Goal: Task Accomplishment & Management: Complete application form

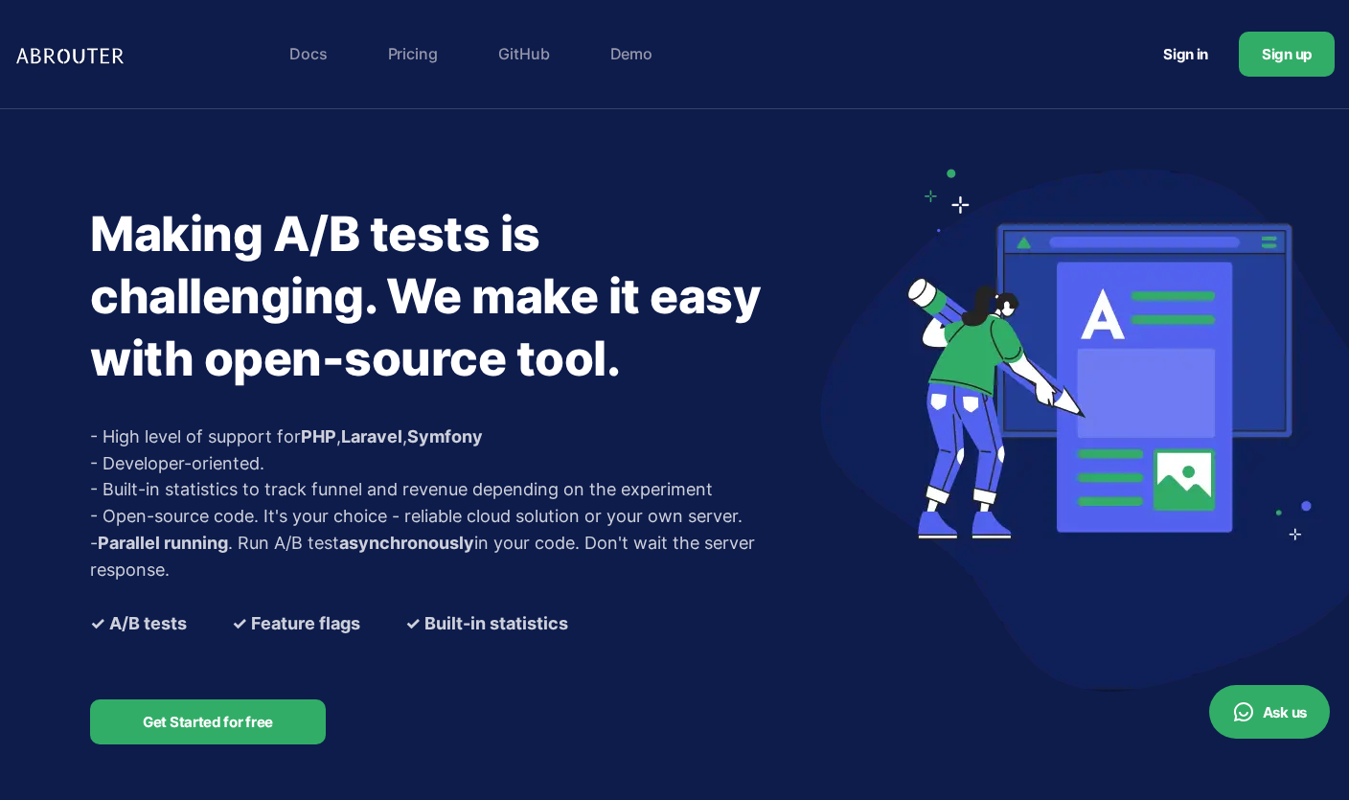
click at [418, 50] on link "Pricing" at bounding box center [412, 53] width 69 height 38
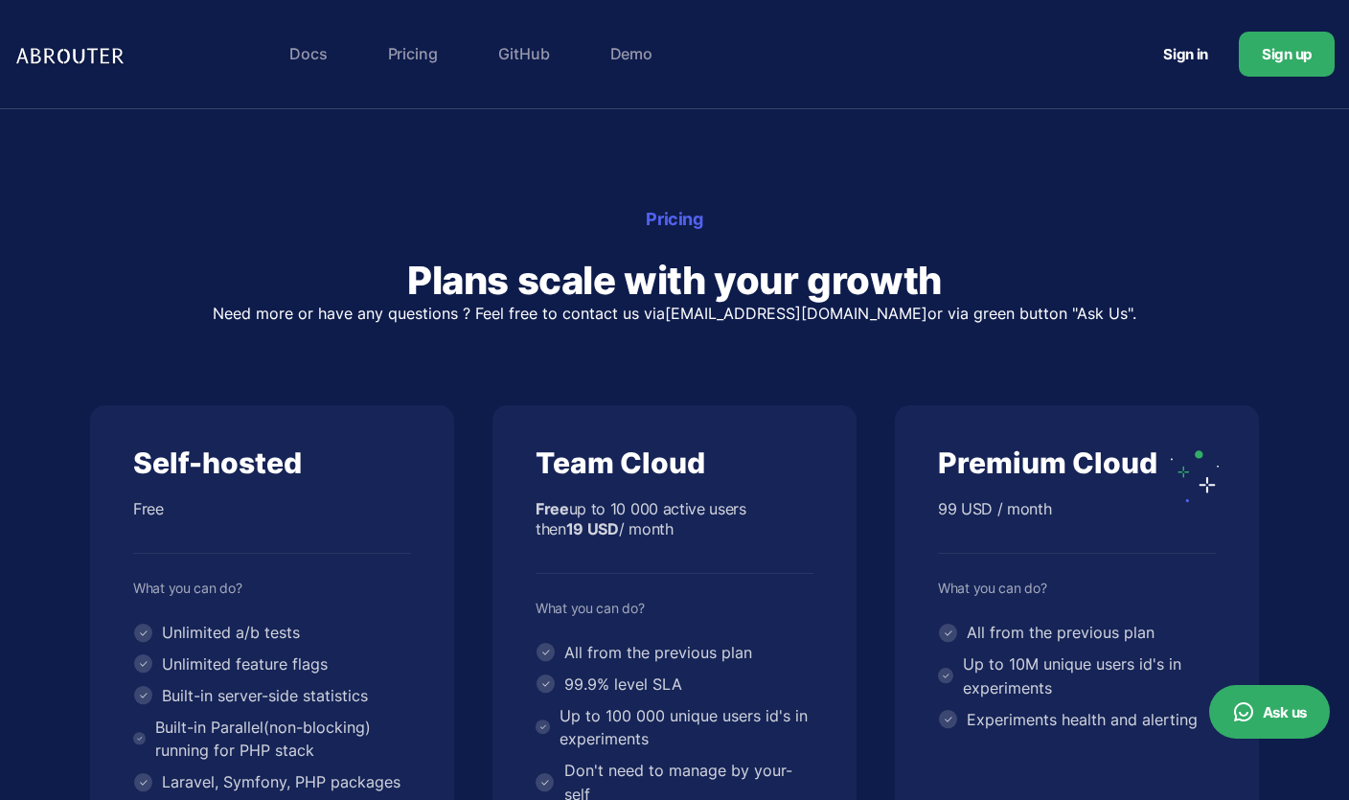
click at [326, 60] on link "Docs" at bounding box center [308, 53] width 57 height 38
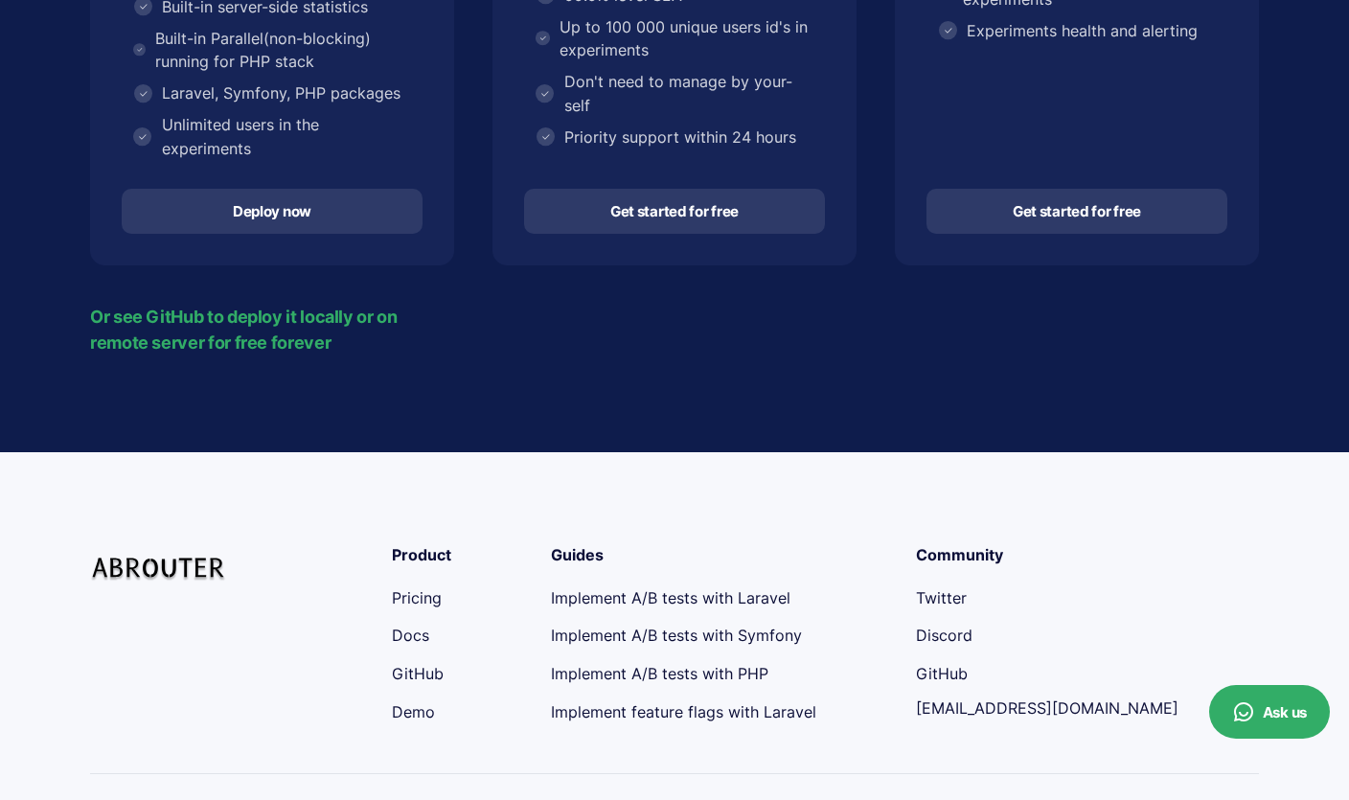
scroll to position [731, 0]
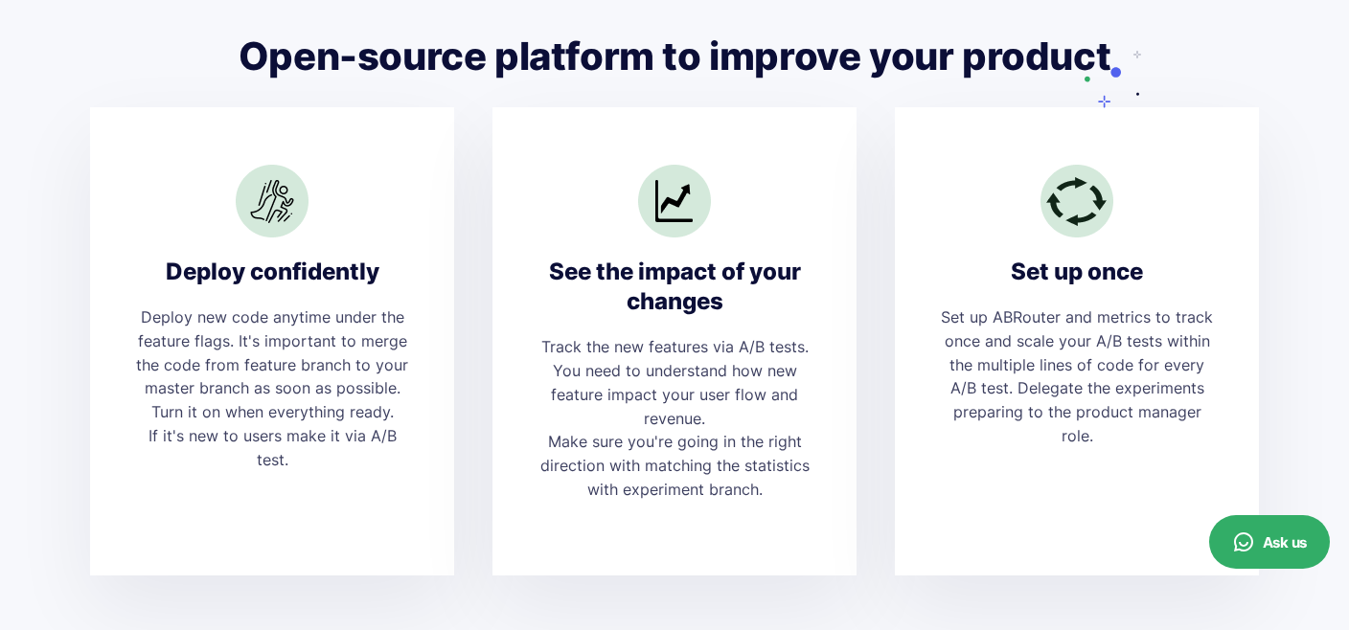
scroll to position [889, 0]
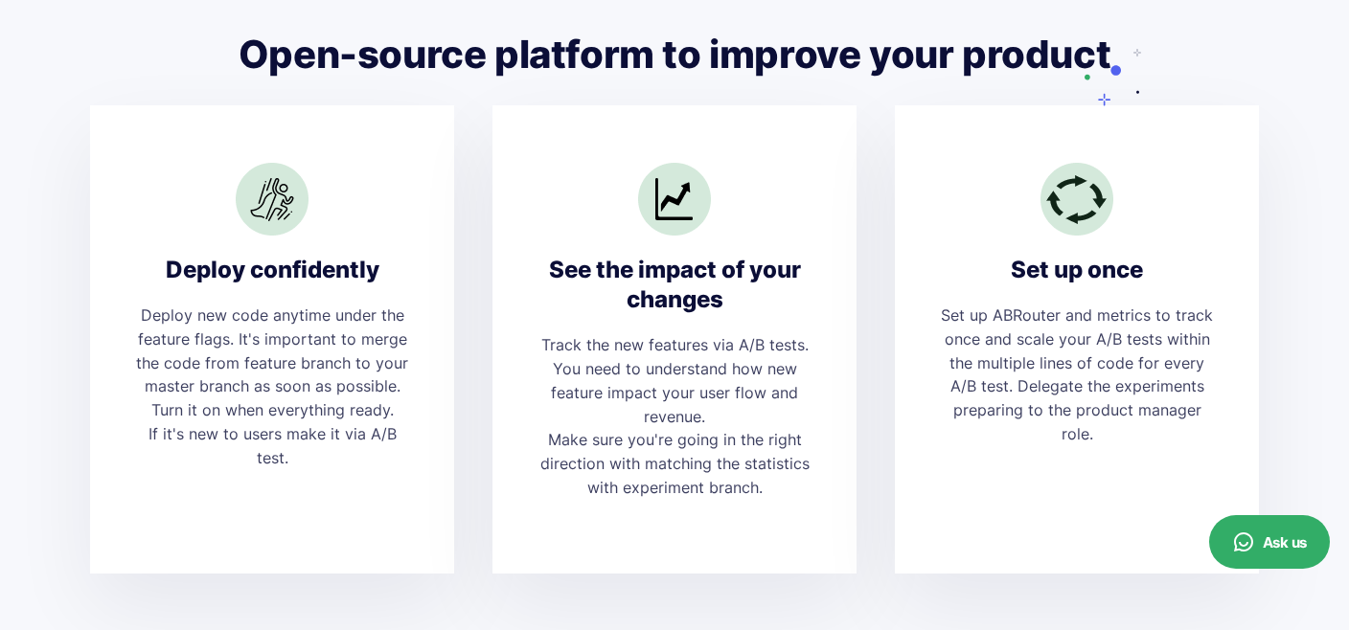
drag, startPoint x: 1105, startPoint y: 56, endPoint x: 597, endPoint y: 64, distance: 508.7
click at [597, 64] on div "Open-source platform to improve your product" at bounding box center [674, 55] width 1169 height 50
click at [597, 64] on h2 "Open-source platform to improve your product" at bounding box center [674, 55] width 1169 height 50
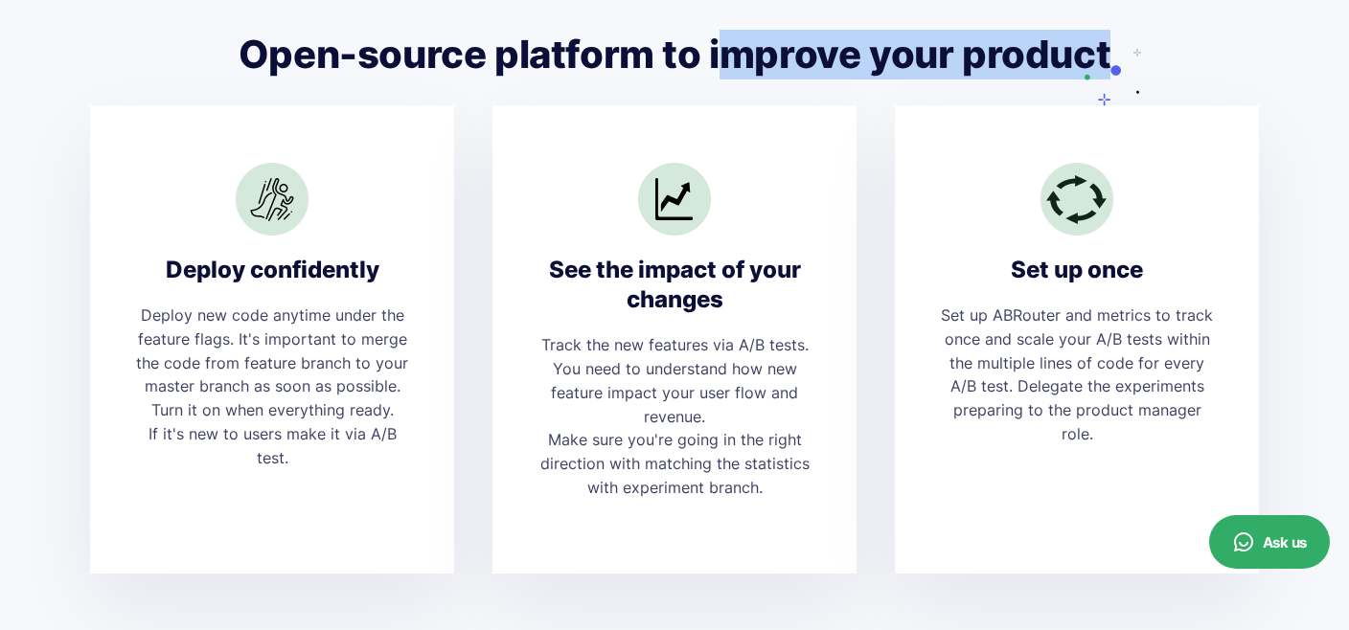
click at [597, 64] on h2 "Open-source platform to improve your product" at bounding box center [674, 55] width 1169 height 50
click at [901, 61] on h2 "Open-source platform to improve your product" at bounding box center [674, 55] width 1169 height 50
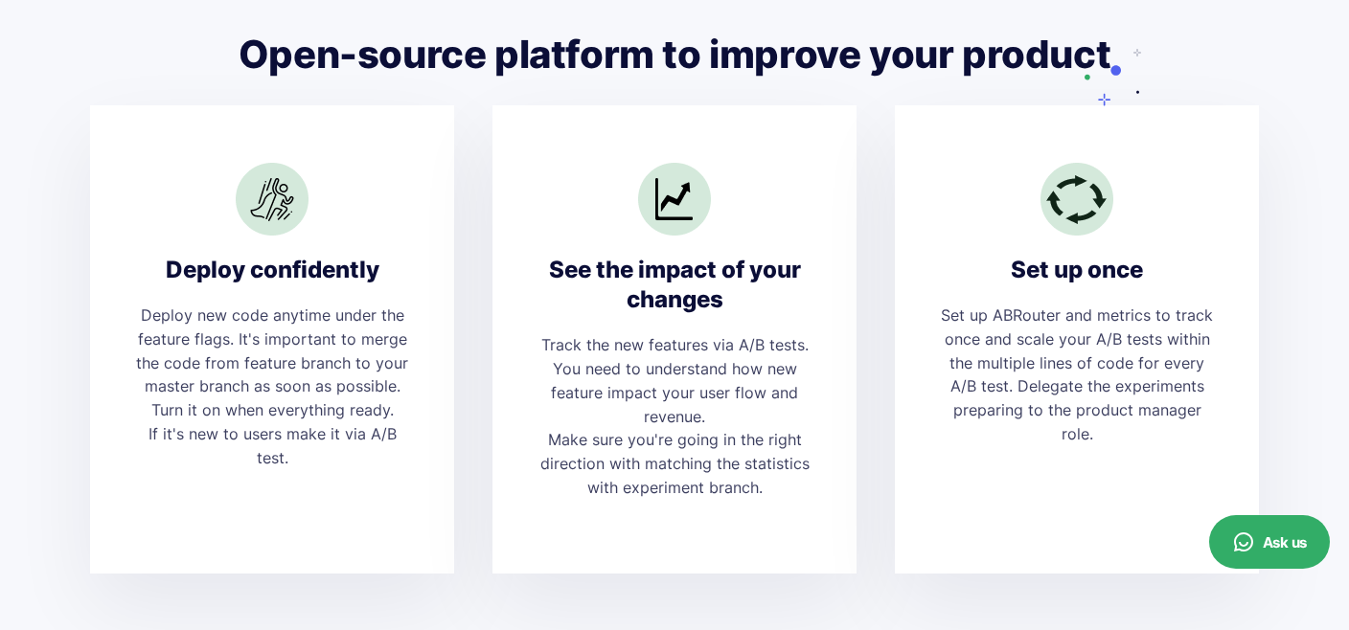
click at [898, 61] on h2 "Open-source platform to improve your product" at bounding box center [674, 55] width 1169 height 50
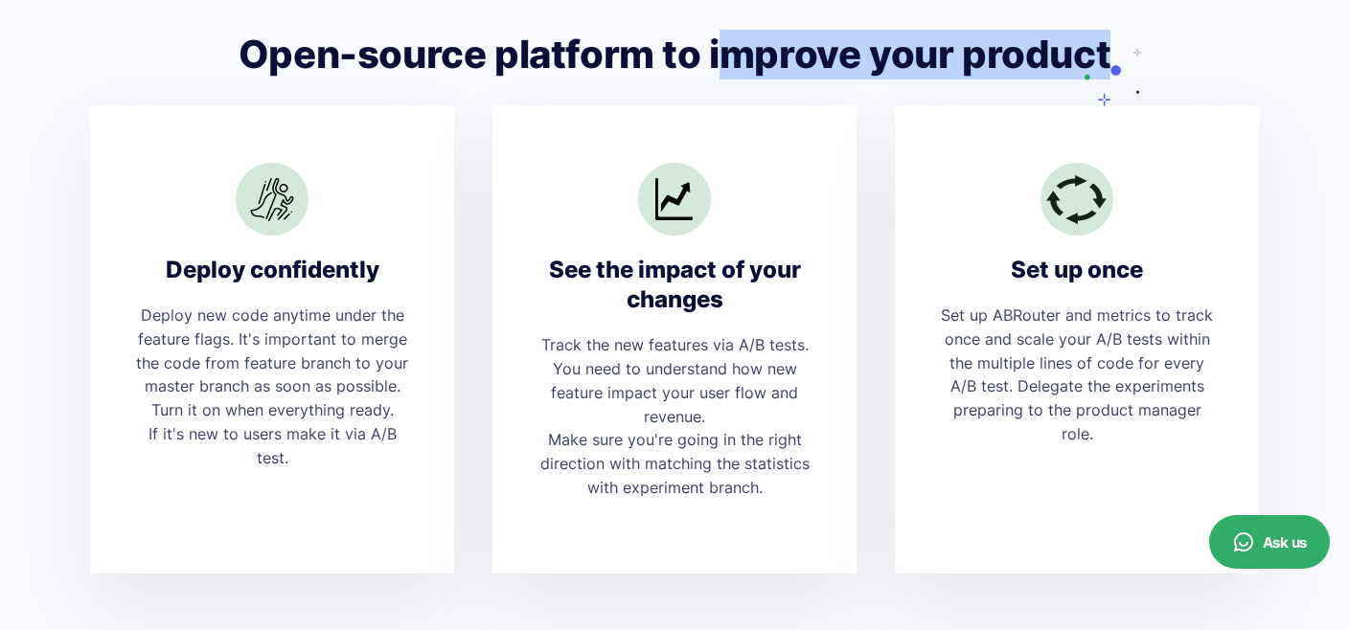
click at [898, 61] on h2 "Open-source platform to improve your product" at bounding box center [674, 55] width 1169 height 50
click at [1176, 37] on h2 "Open-source platform to improve your product" at bounding box center [674, 55] width 1169 height 50
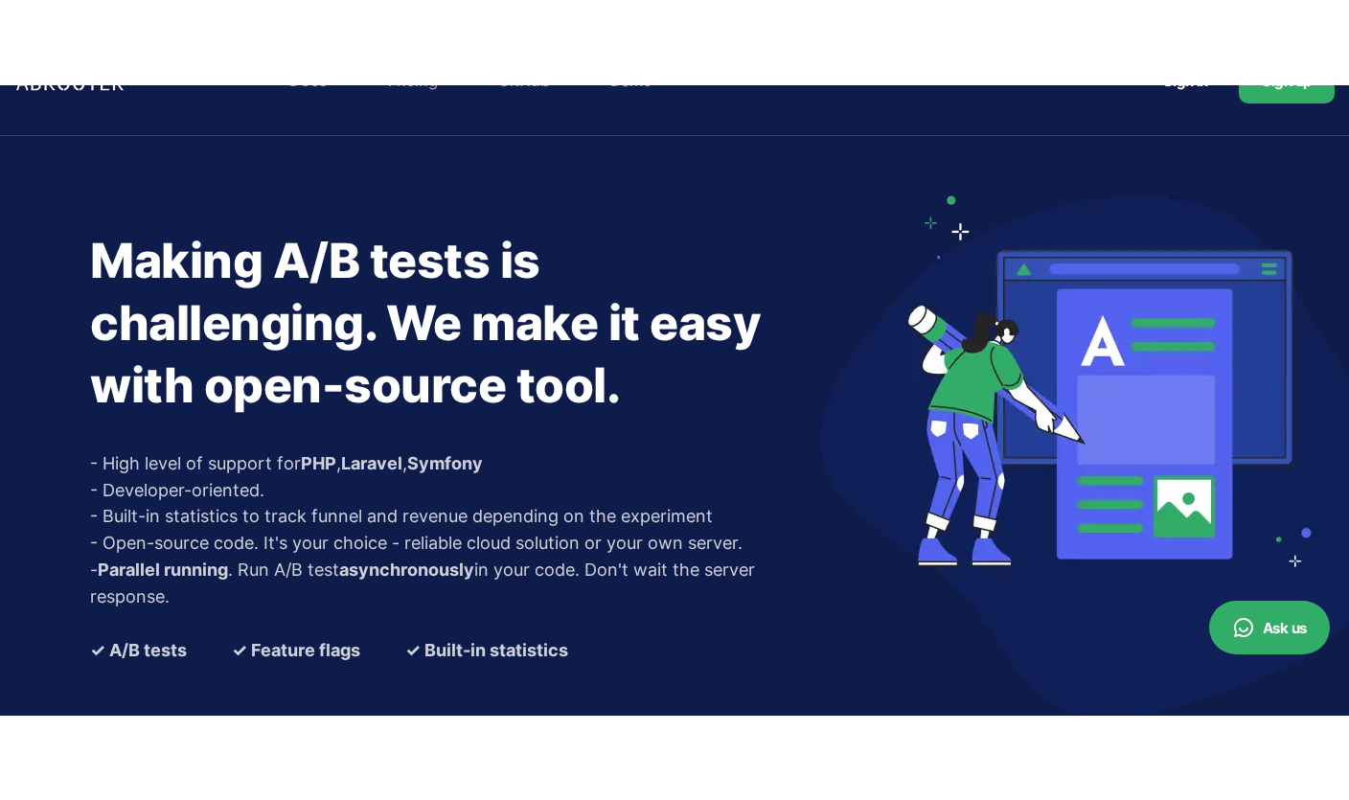
scroll to position [0, 0]
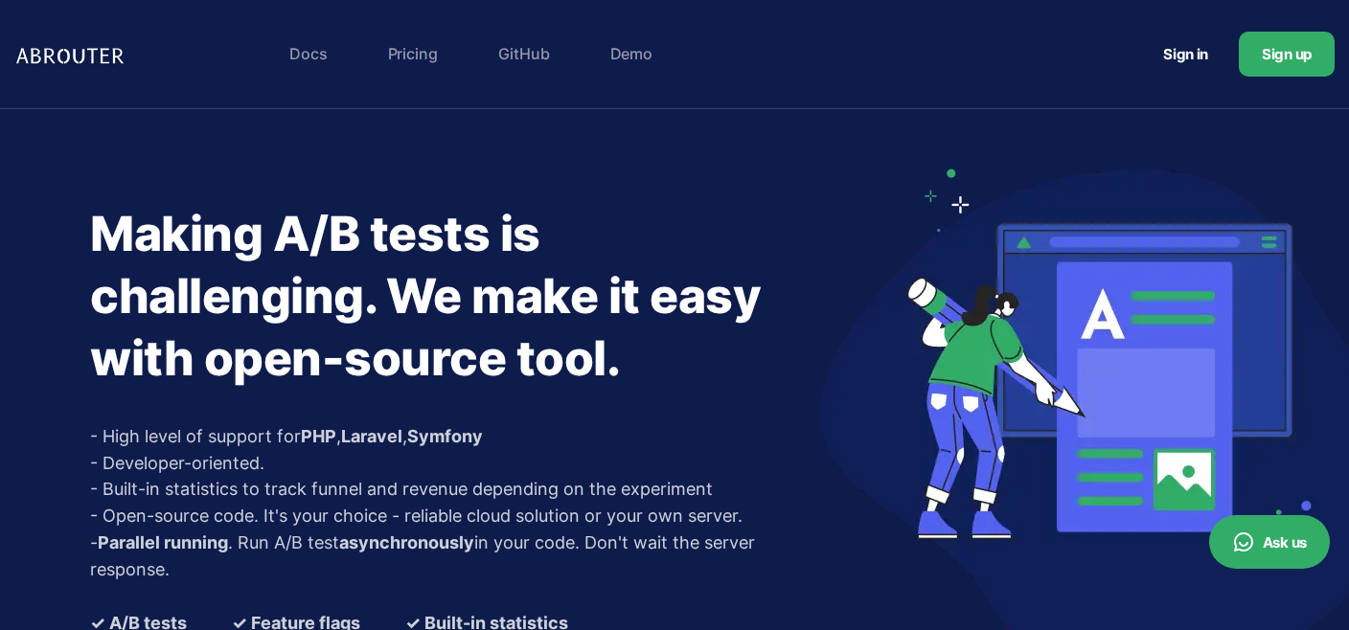
click at [812, 215] on div "Making A/B tests is challenging. We make it easy with open-source tool. - High …" at bounding box center [674, 465] width 1197 height 713
click at [675, 153] on div "Making A/B tests is challenging. We make it easy with open-source tool. - High …" at bounding box center [449, 465] width 718 height 713
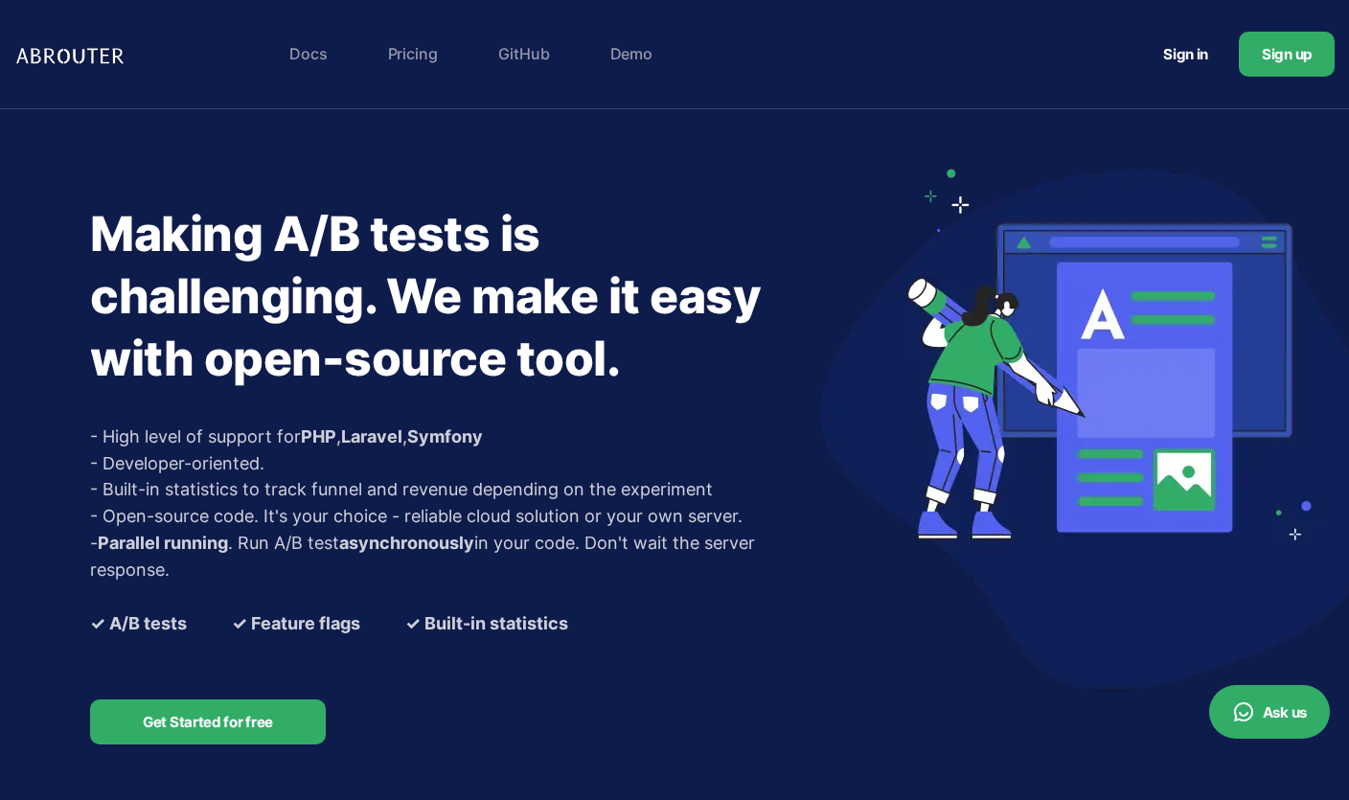
click at [1265, 68] on link "Sign up" at bounding box center [1286, 54] width 96 height 45
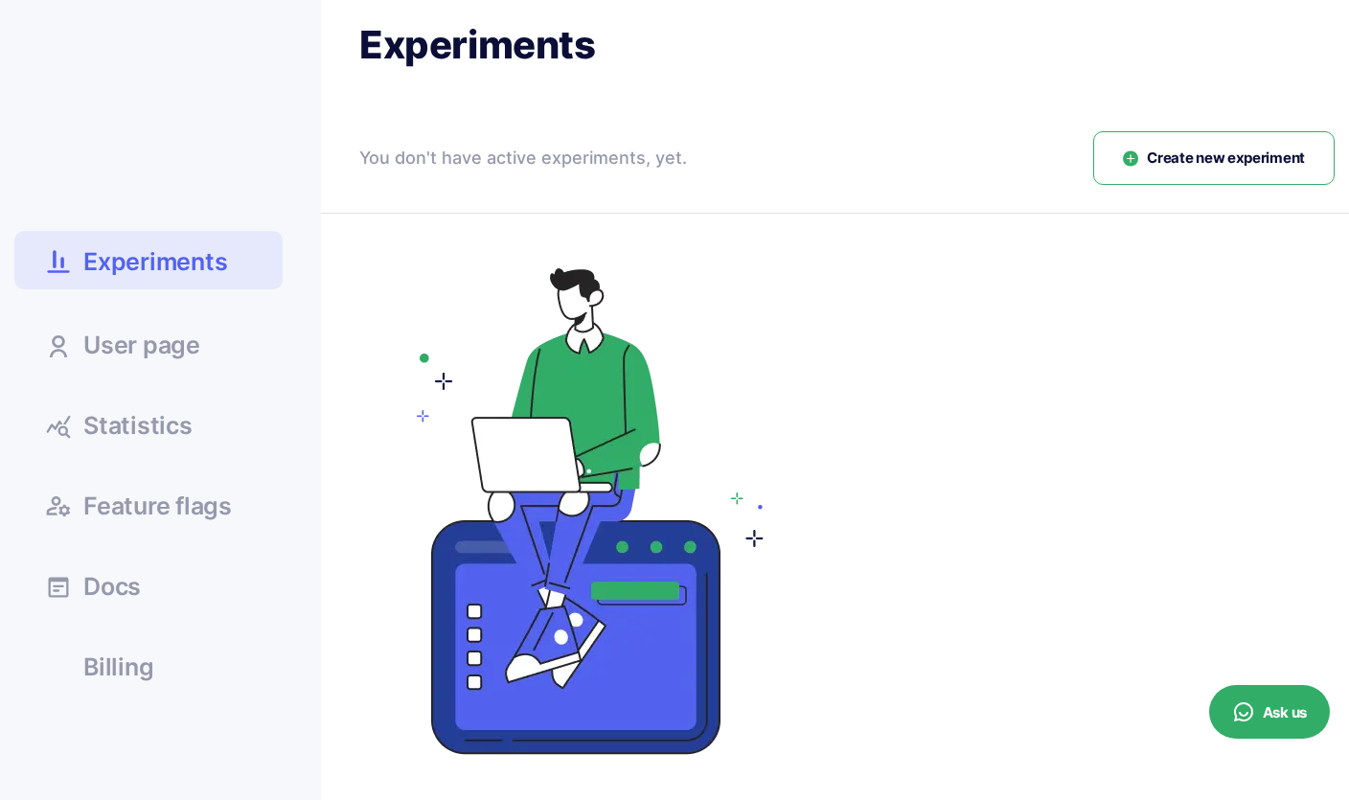
scroll to position [11, 0]
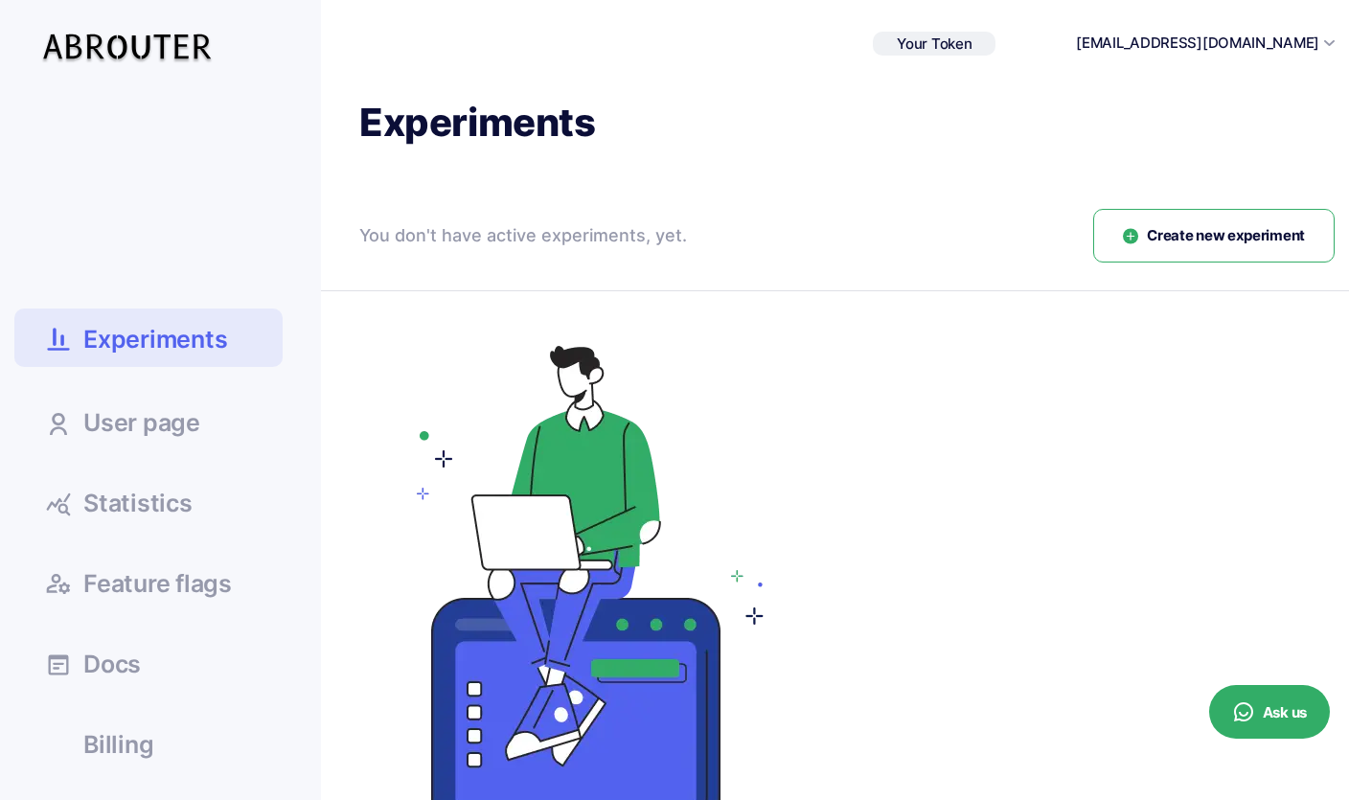
click at [1170, 214] on button "Create new experiment" at bounding box center [1213, 236] width 241 height 55
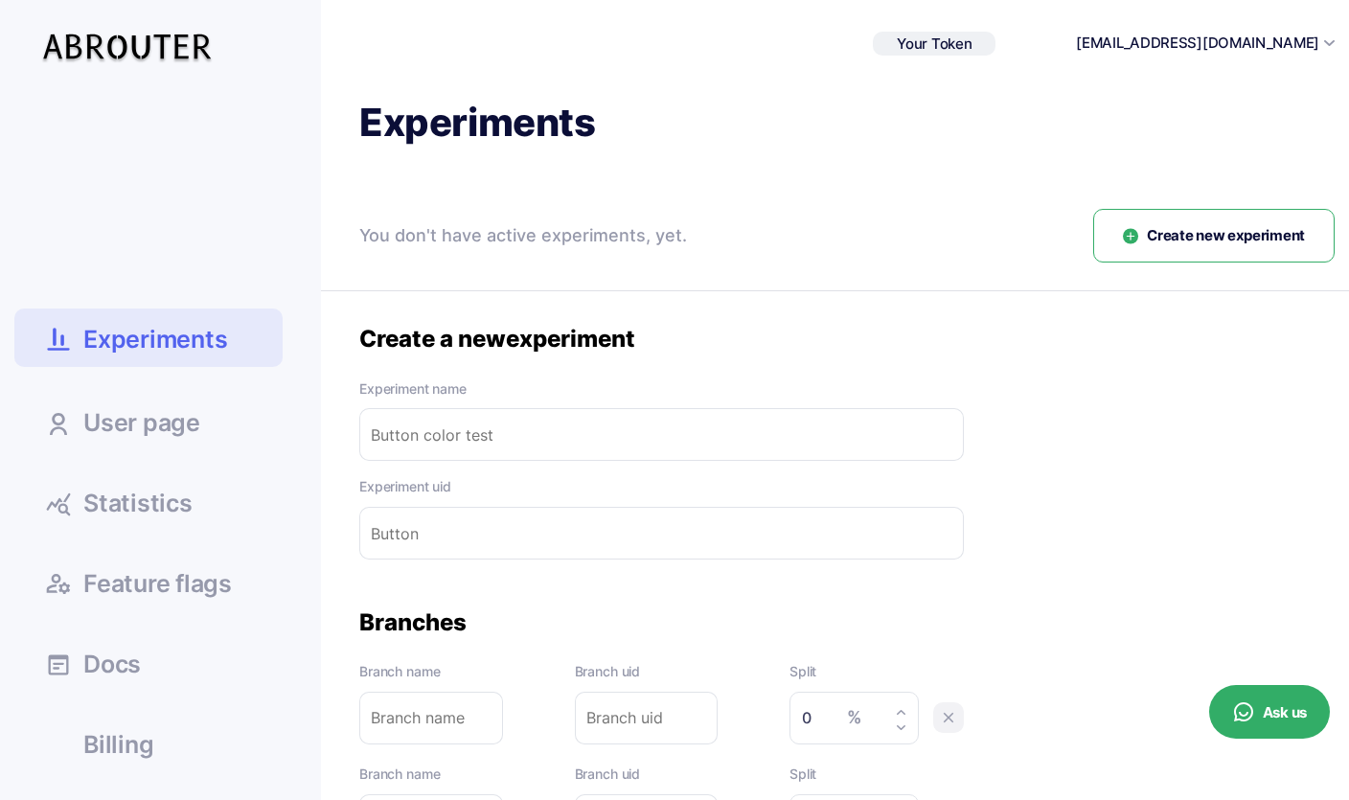
click at [725, 433] on input "text" at bounding box center [661, 434] width 604 height 53
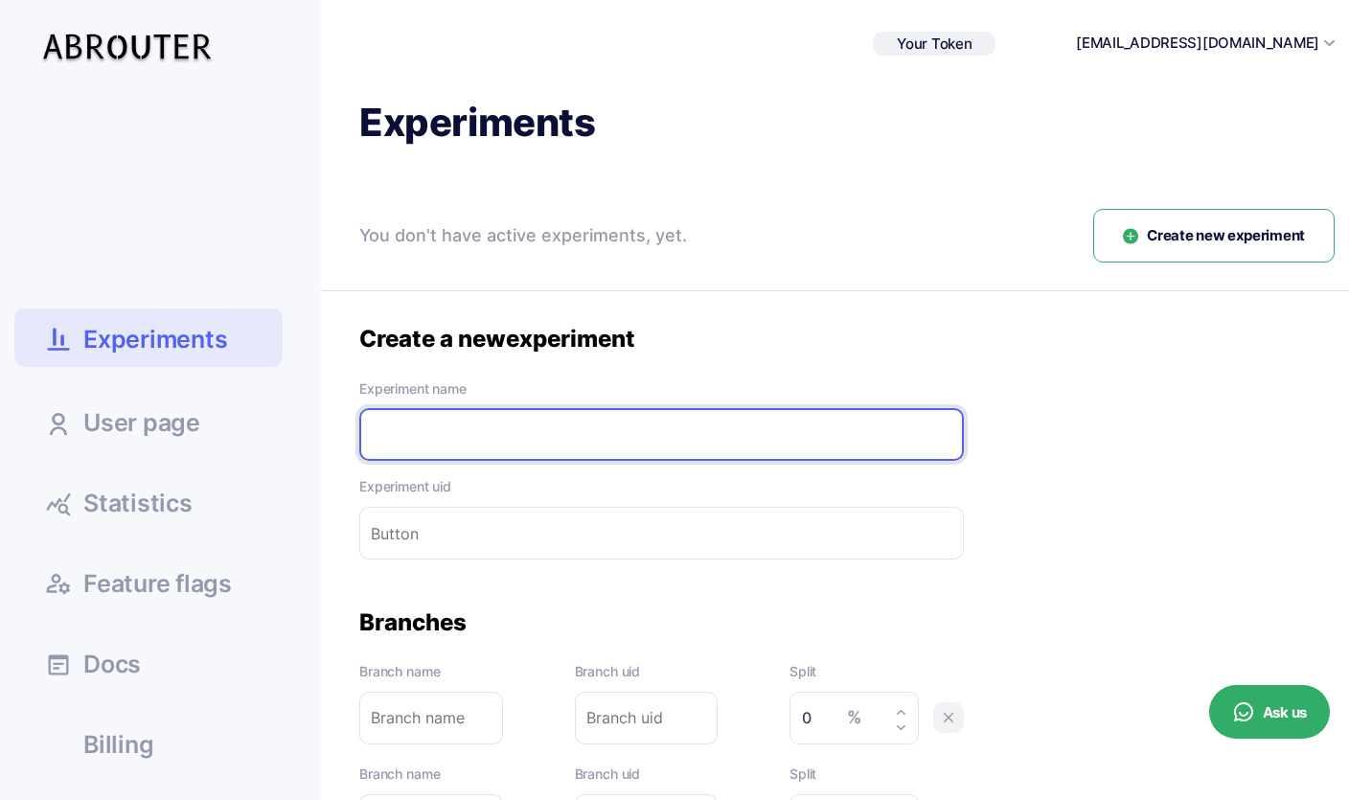
paste input "getScoringRatingMultiplier"
type input "getScoringRatingMultiplier"
click at [397, 433] on input "getScoringRatingMultiplier" at bounding box center [661, 434] width 604 height 53
type input "geScoringRatingMultiplier"
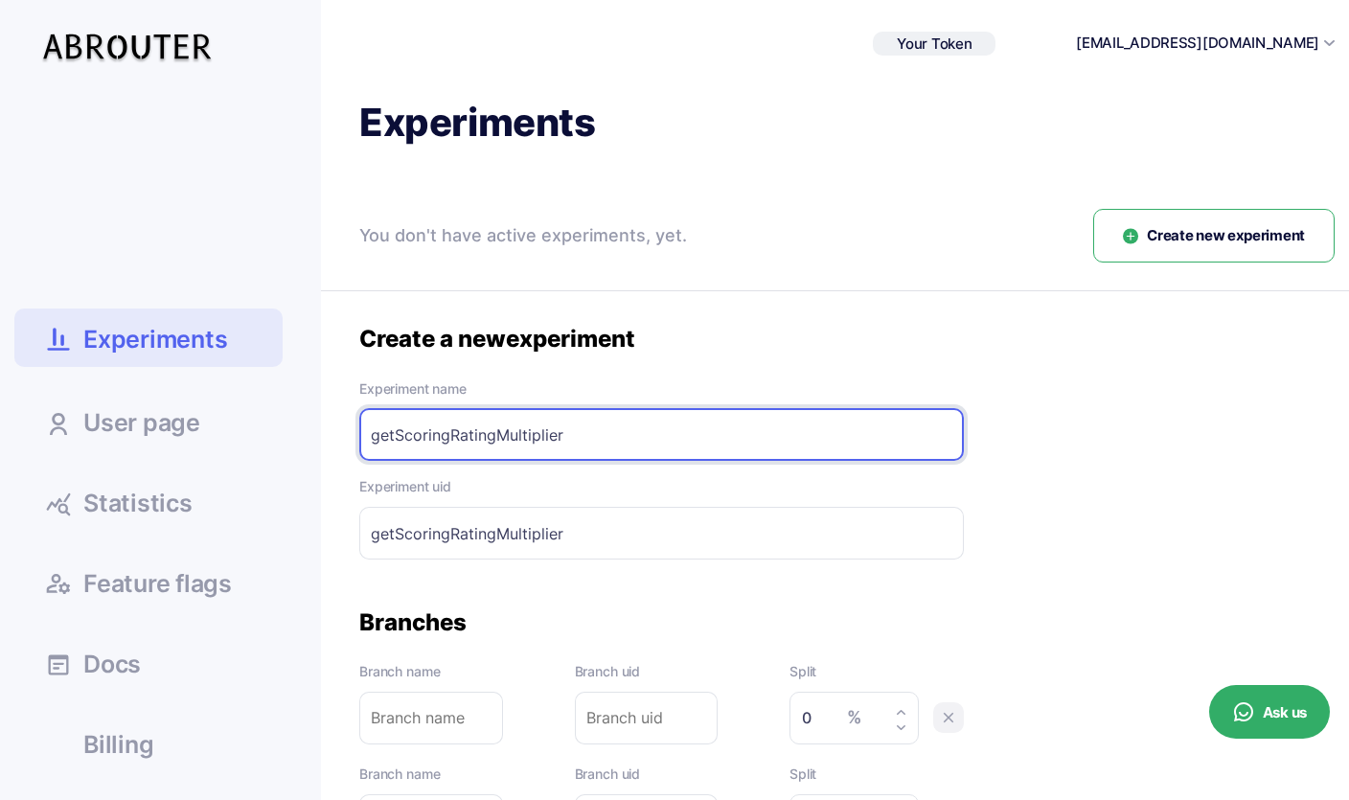
type input "geScoringRatingMultiplier"
type input "gScoringRatingMultiplier"
type input "ScoringRatingMultiplier"
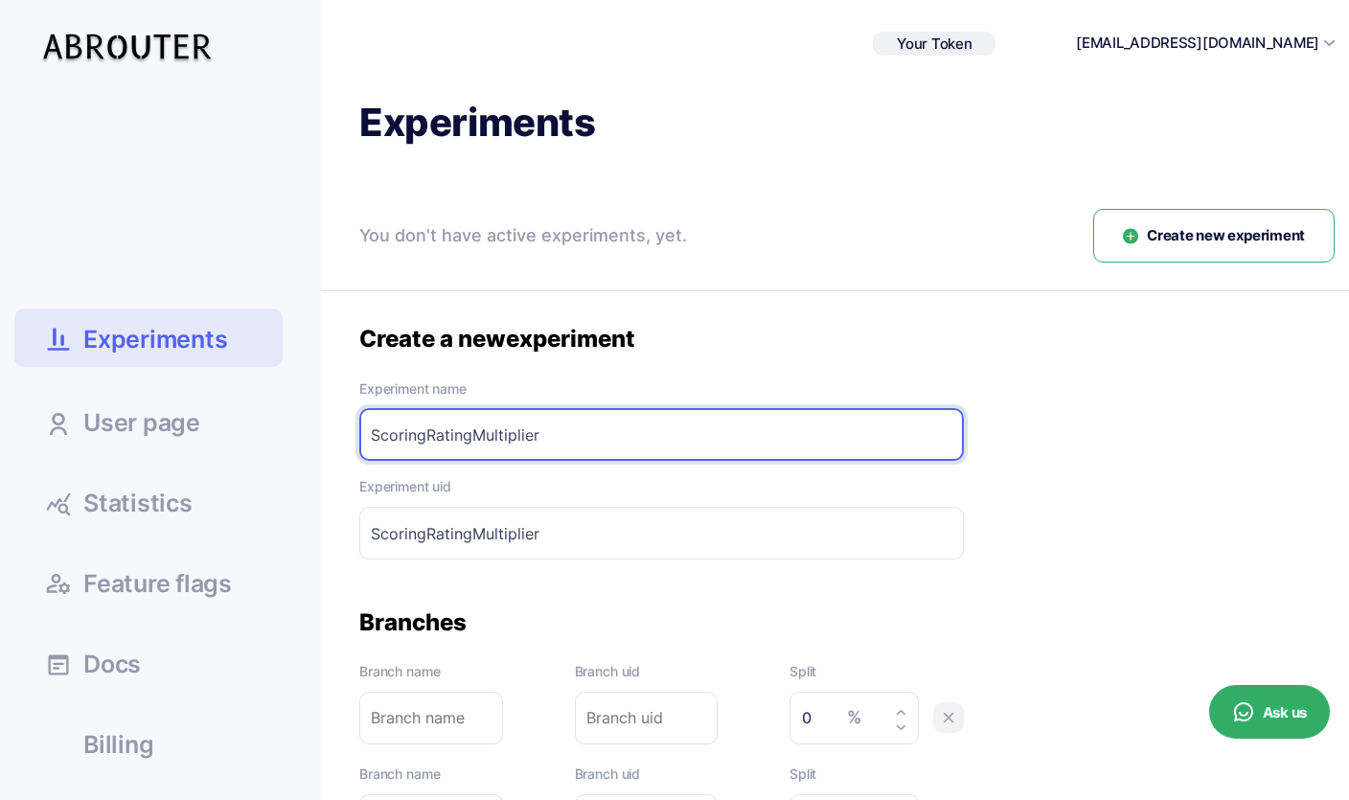
click at [430, 432] on input "ScoringRatingMultiplier" at bounding box center [661, 434] width 604 height 53
type input "Scoring:RatingMultiplier"
type input "Scoring: RatingMultiplier"
type input "Scoring:-RatingMultiplier"
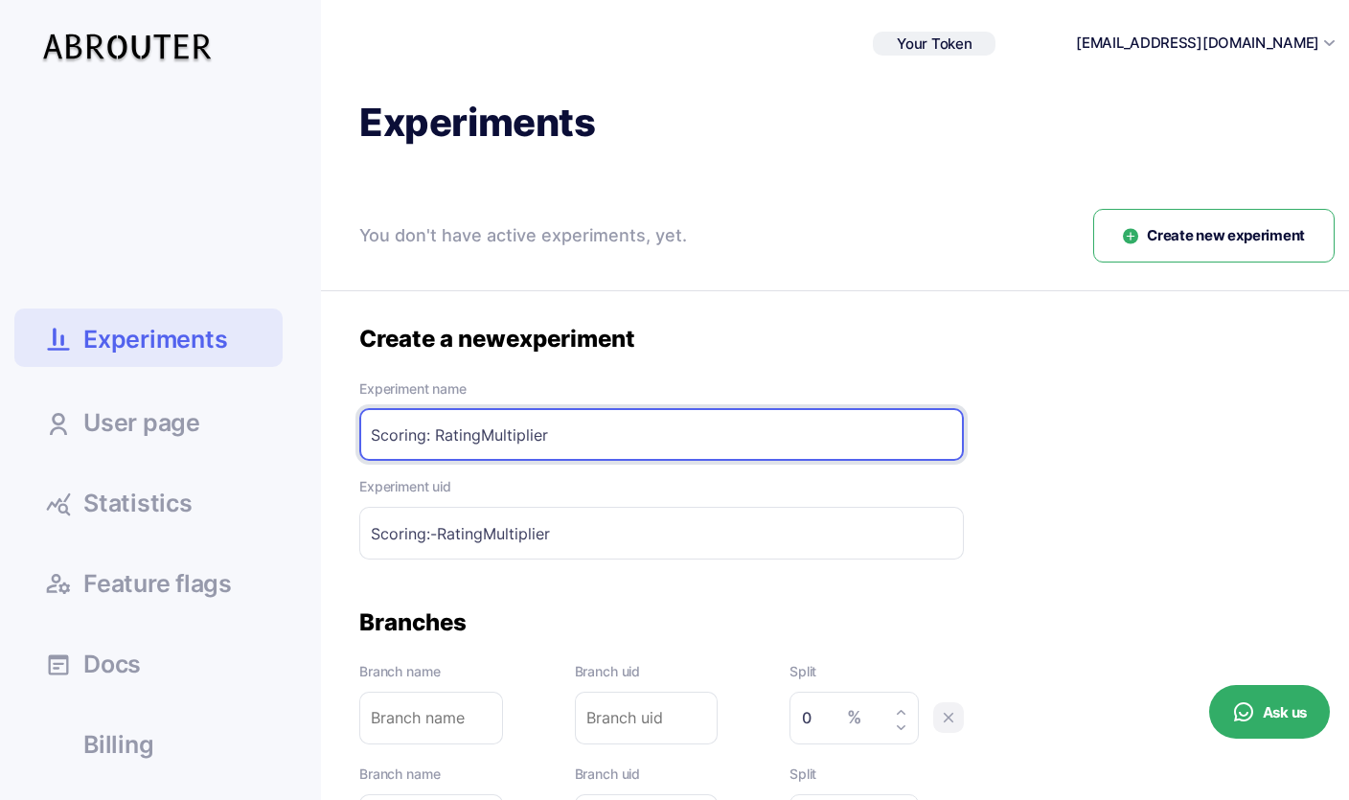
click at [482, 431] on input "Scoring: RatingMultiplier" at bounding box center [661, 434] width 604 height 53
type input "Scoring: Rating Multiplier"
type input "Scoring:-Rating-Multiplier"
type input "Scoring: Rating Multiplier"
click at [556, 526] on input "Scoring:-Rating-Multiplier" at bounding box center [661, 533] width 604 height 53
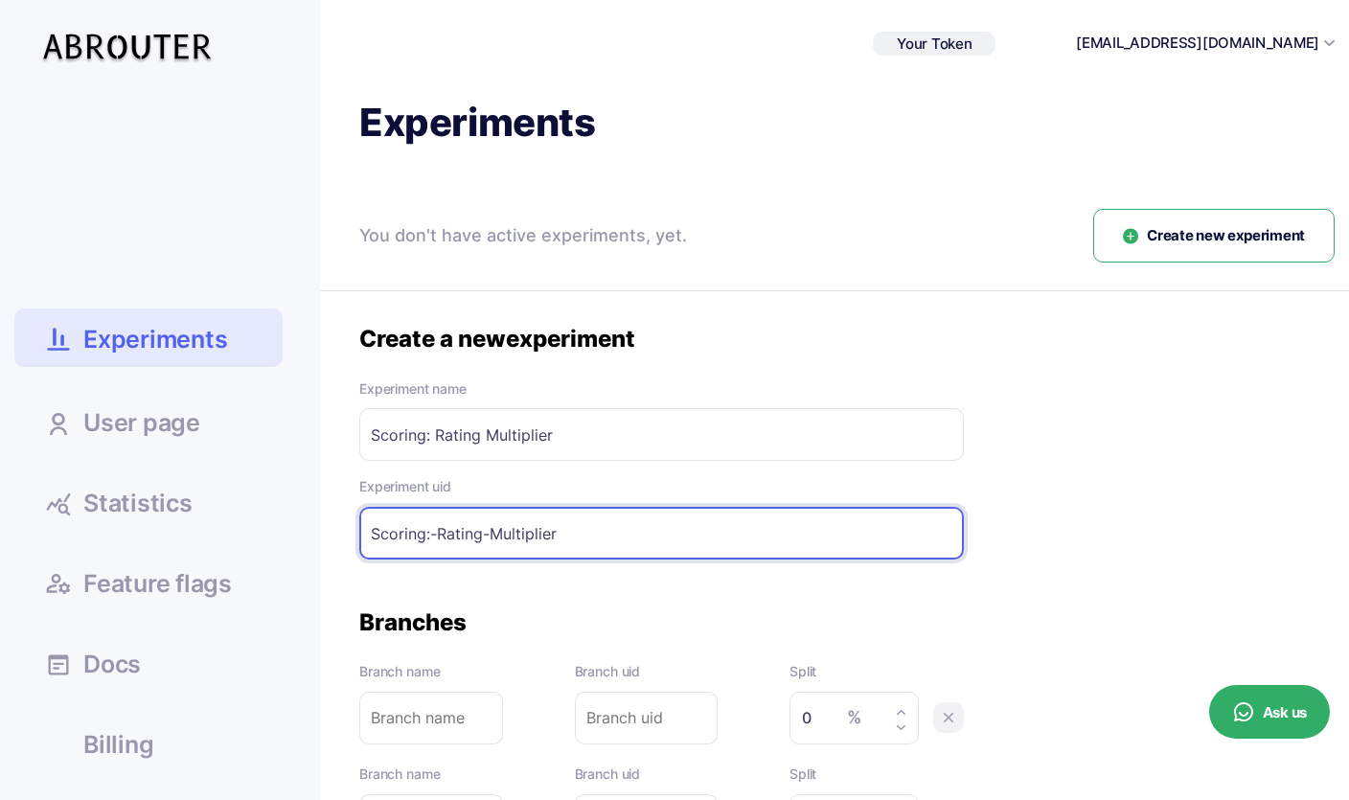
click at [556, 526] on input "Scoring:-Rating-Multiplier" at bounding box center [661, 533] width 604 height 53
paste input "getScoringRating"
drag, startPoint x: 396, startPoint y: 533, endPoint x: 365, endPoint y: 533, distance: 30.6
click at [365, 533] on input "getScoringRatingMultiplier" at bounding box center [661, 533] width 604 height 53
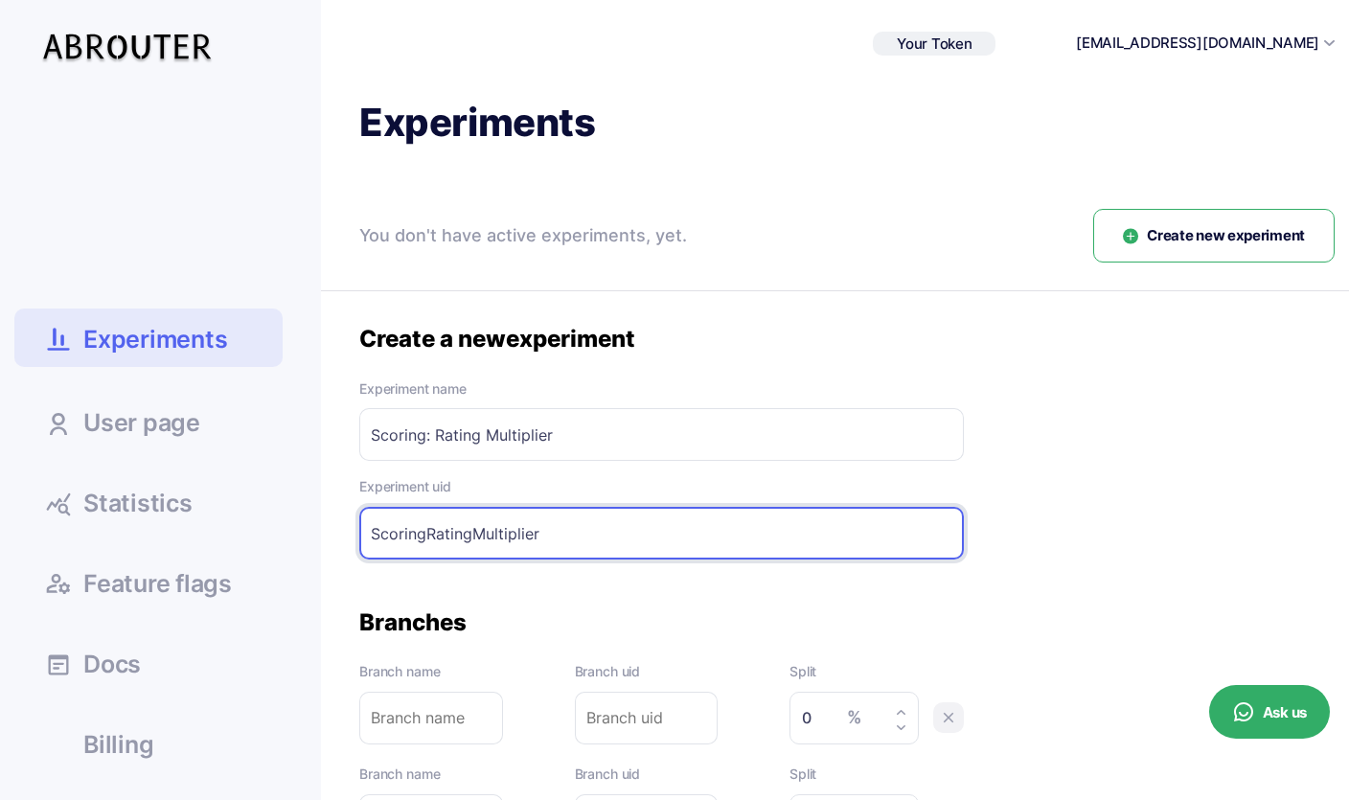
type input "ScoringRatingMultiplier"
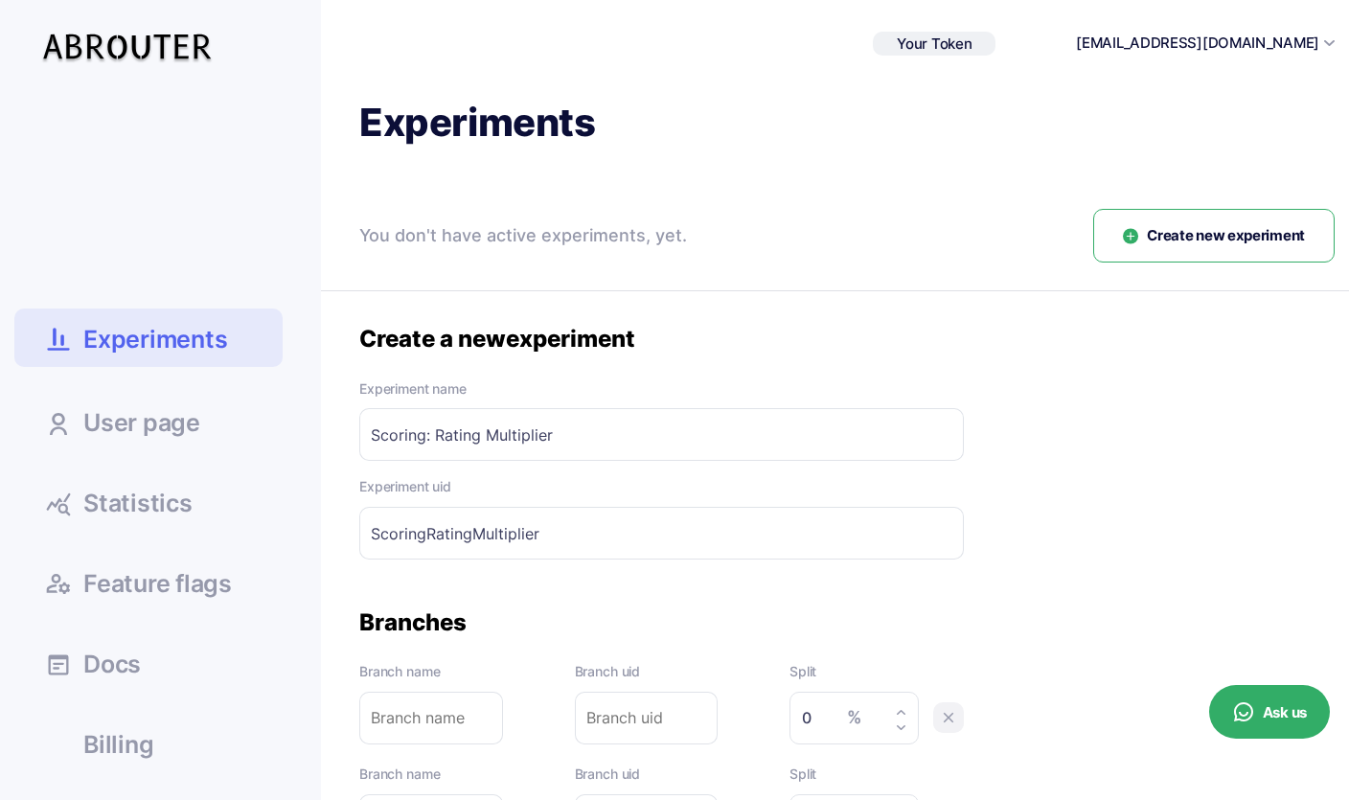
click at [1036, 442] on div "Create a new experiment Experiment name Scoring: Rating Multiplier Please enter…" at bounding box center [846, 649] width 975 height 650
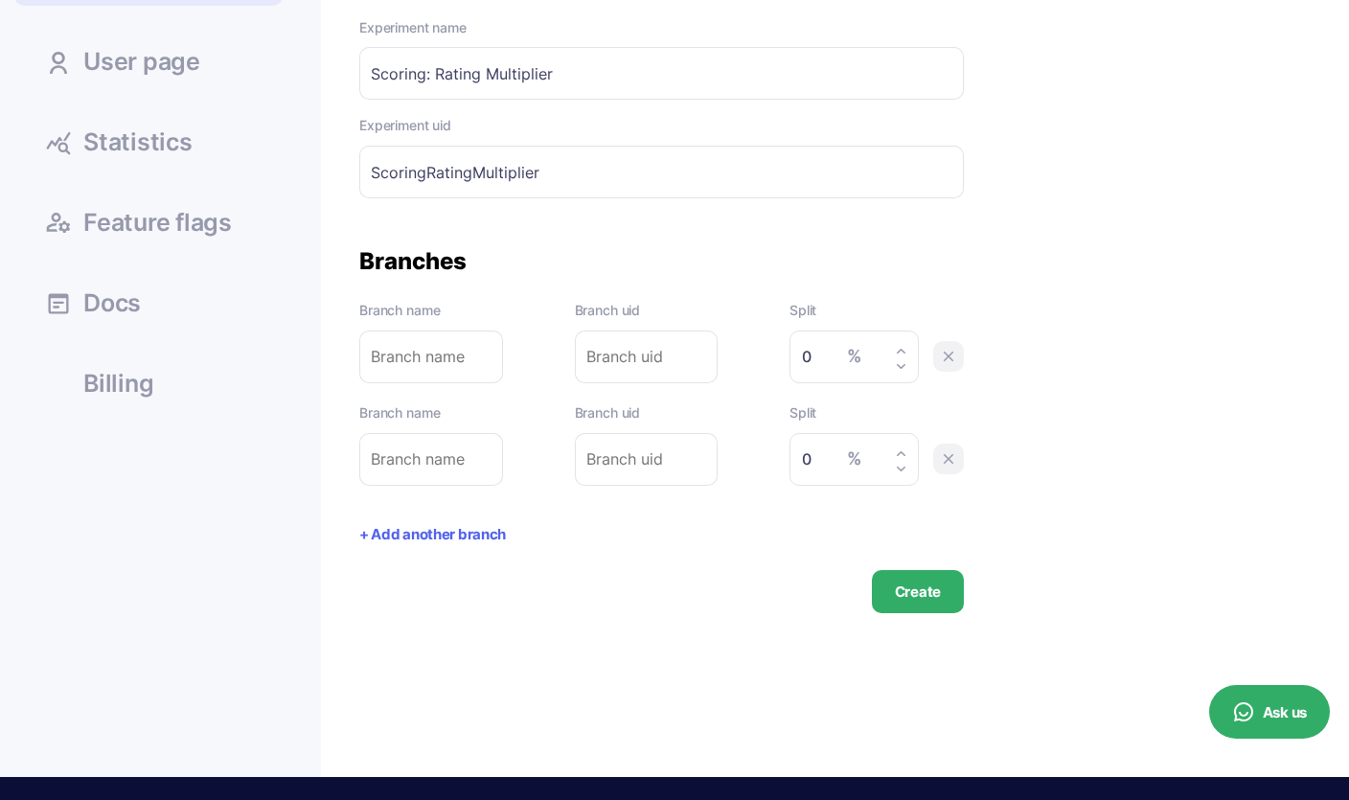
scroll to position [376, 0]
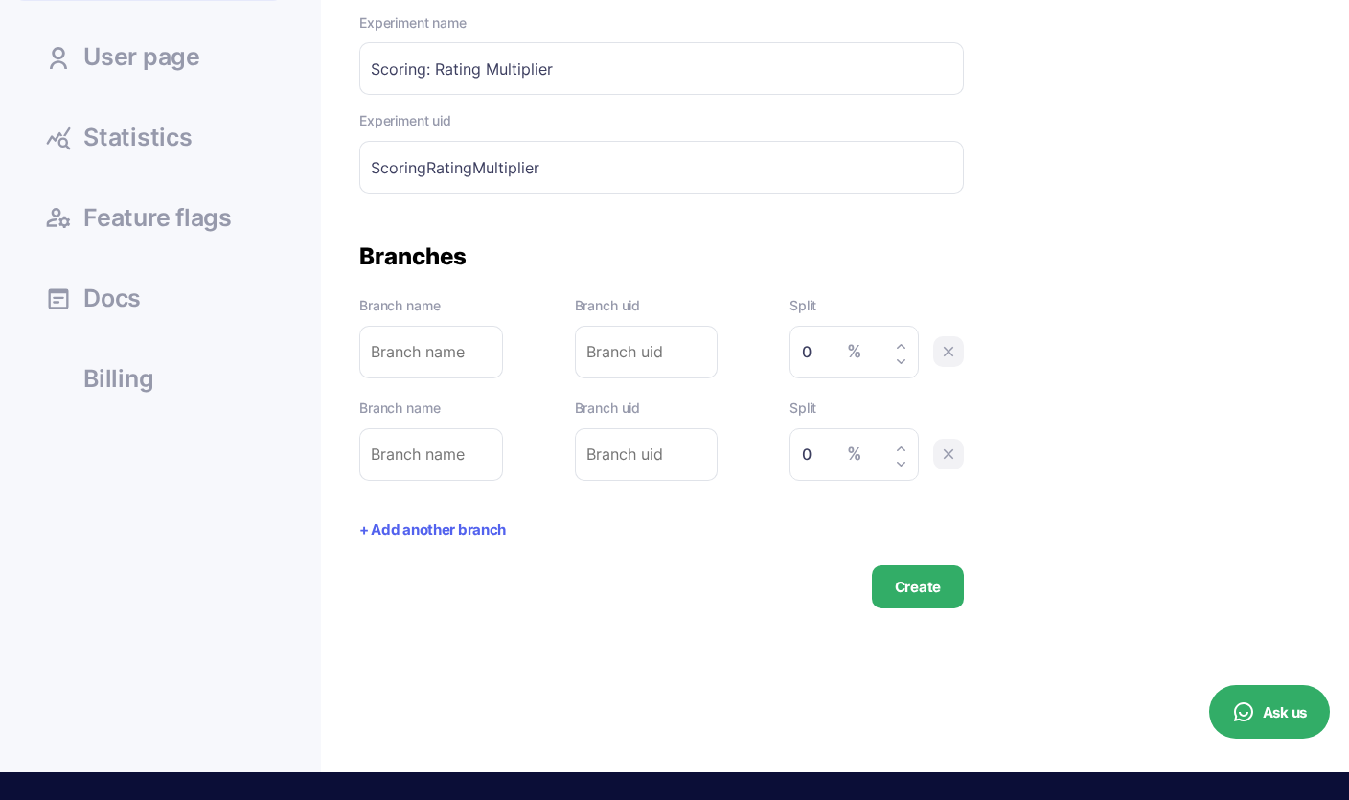
click at [489, 159] on input "ScoringRatingMultiplier" at bounding box center [661, 167] width 604 height 53
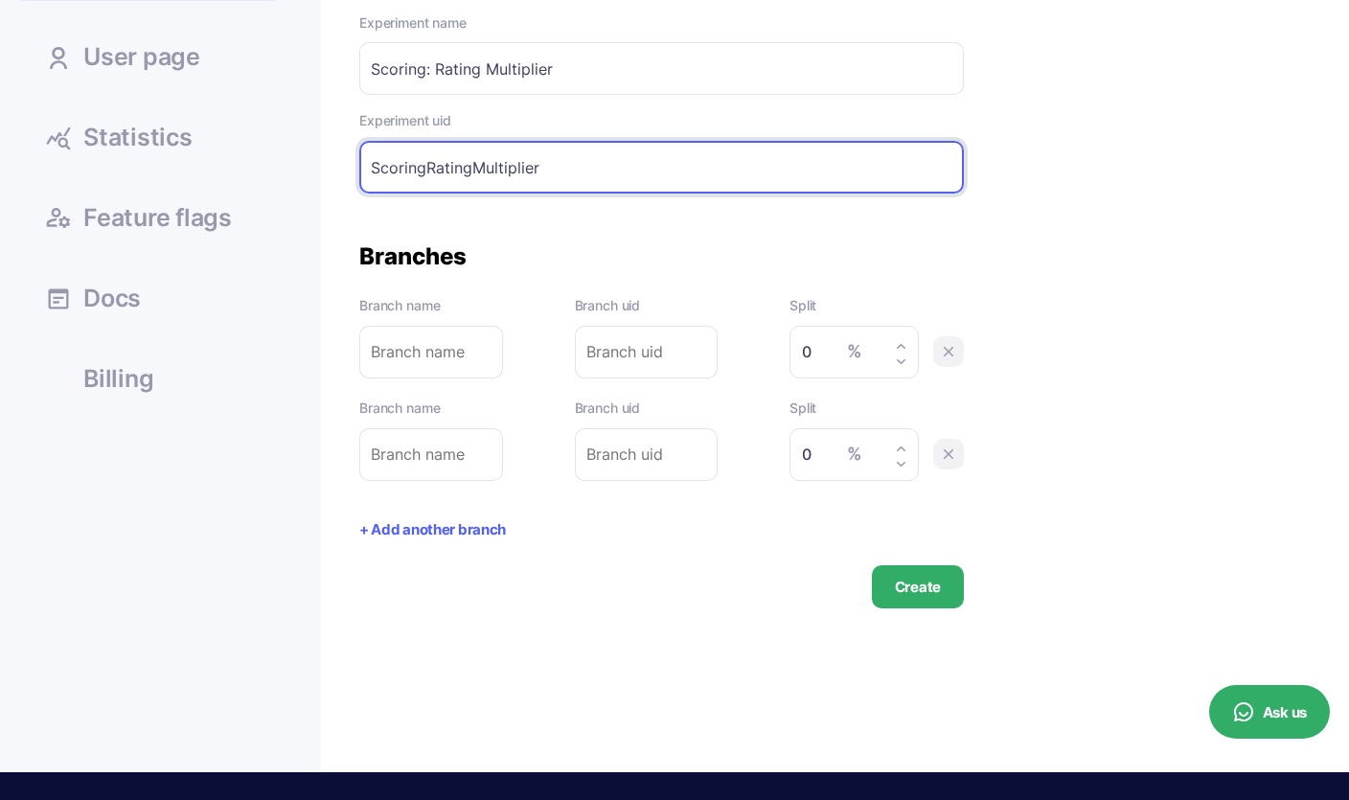
click at [489, 159] on input "ScoringRatingMultiplier" at bounding box center [661, 167] width 604 height 53
click at [444, 357] on input "text" at bounding box center [431, 352] width 144 height 53
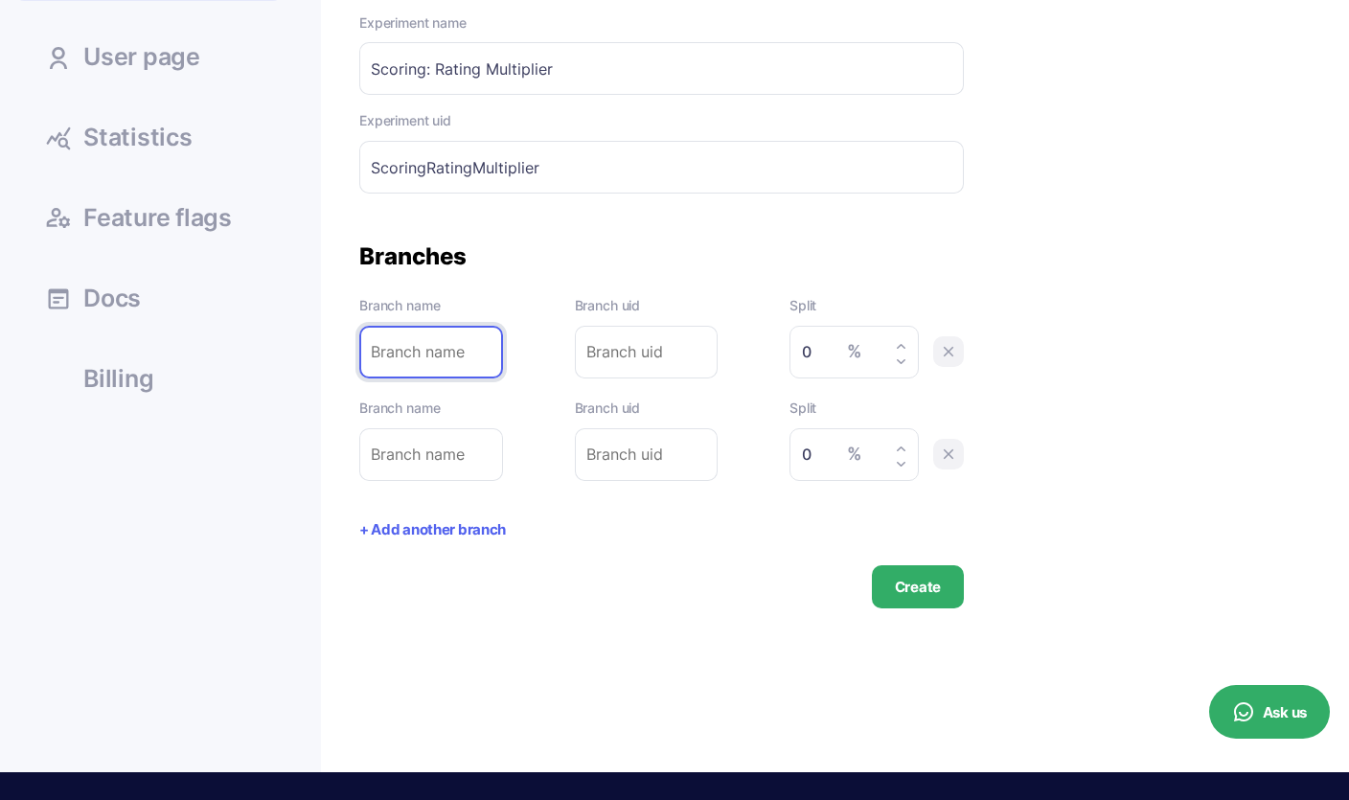
type input "2"
click at [449, 456] on input "text" at bounding box center [431, 454] width 144 height 53
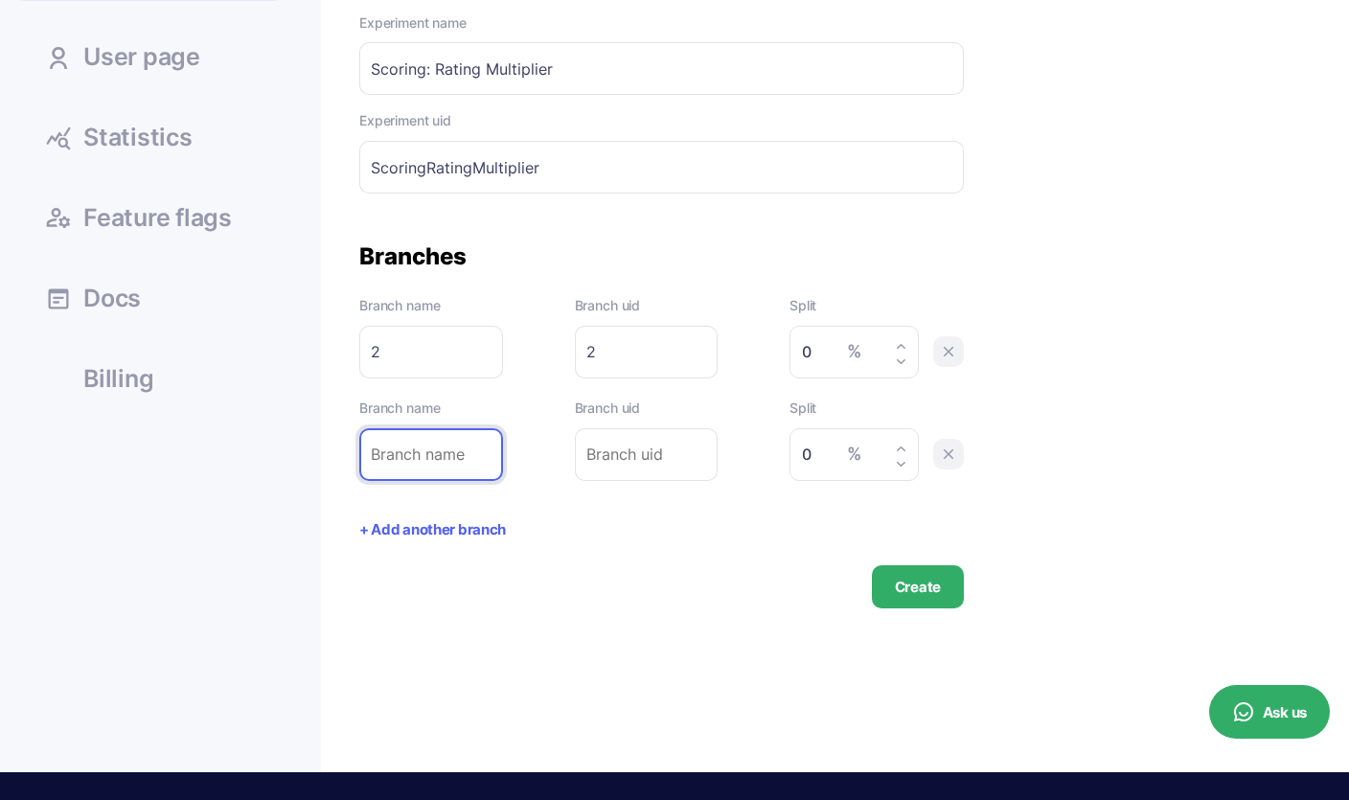
type input "3"
click at [415, 527] on button "+ Add another branch" at bounding box center [432, 530] width 147 height 22
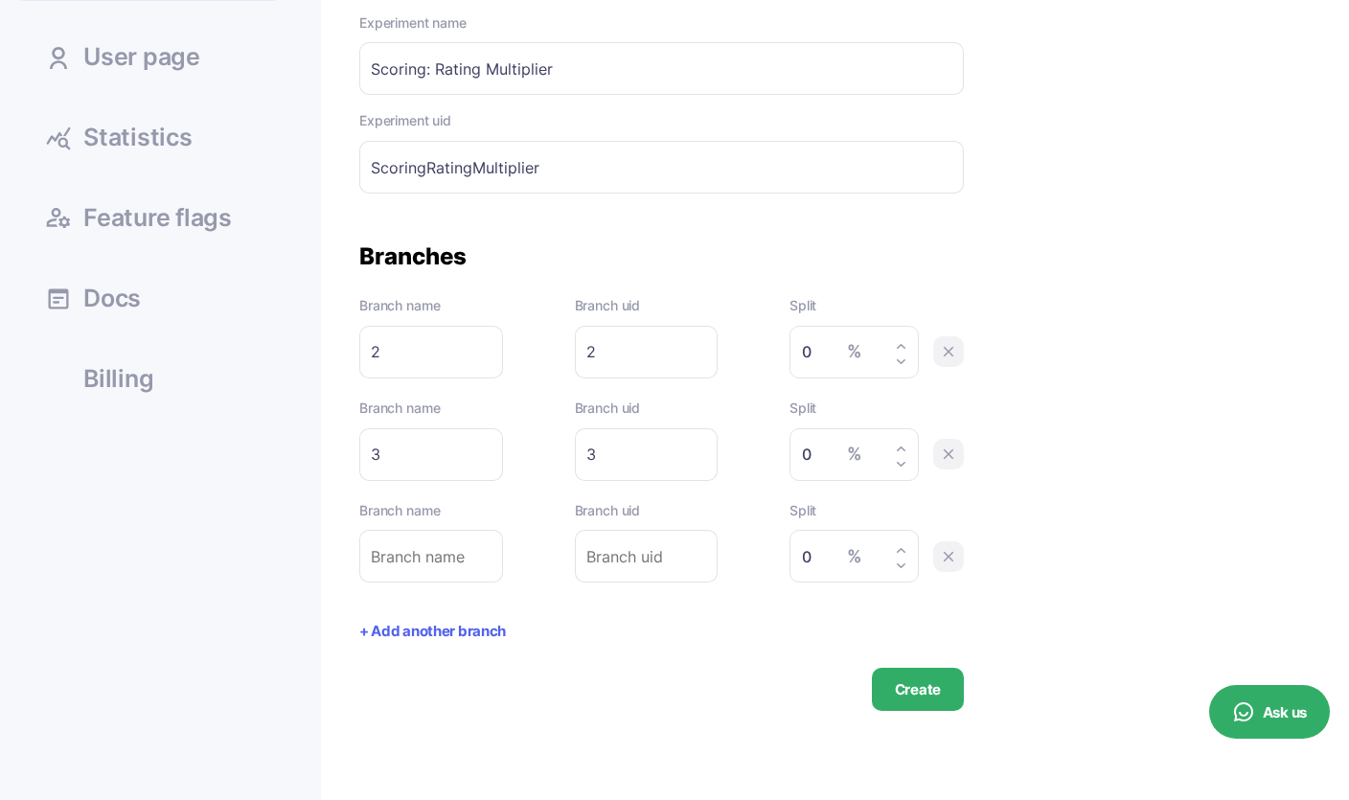
click at [399, 554] on input "text" at bounding box center [431, 556] width 144 height 53
type input "4"
click at [394, 627] on button "+ Add another branch" at bounding box center [432, 632] width 147 height 22
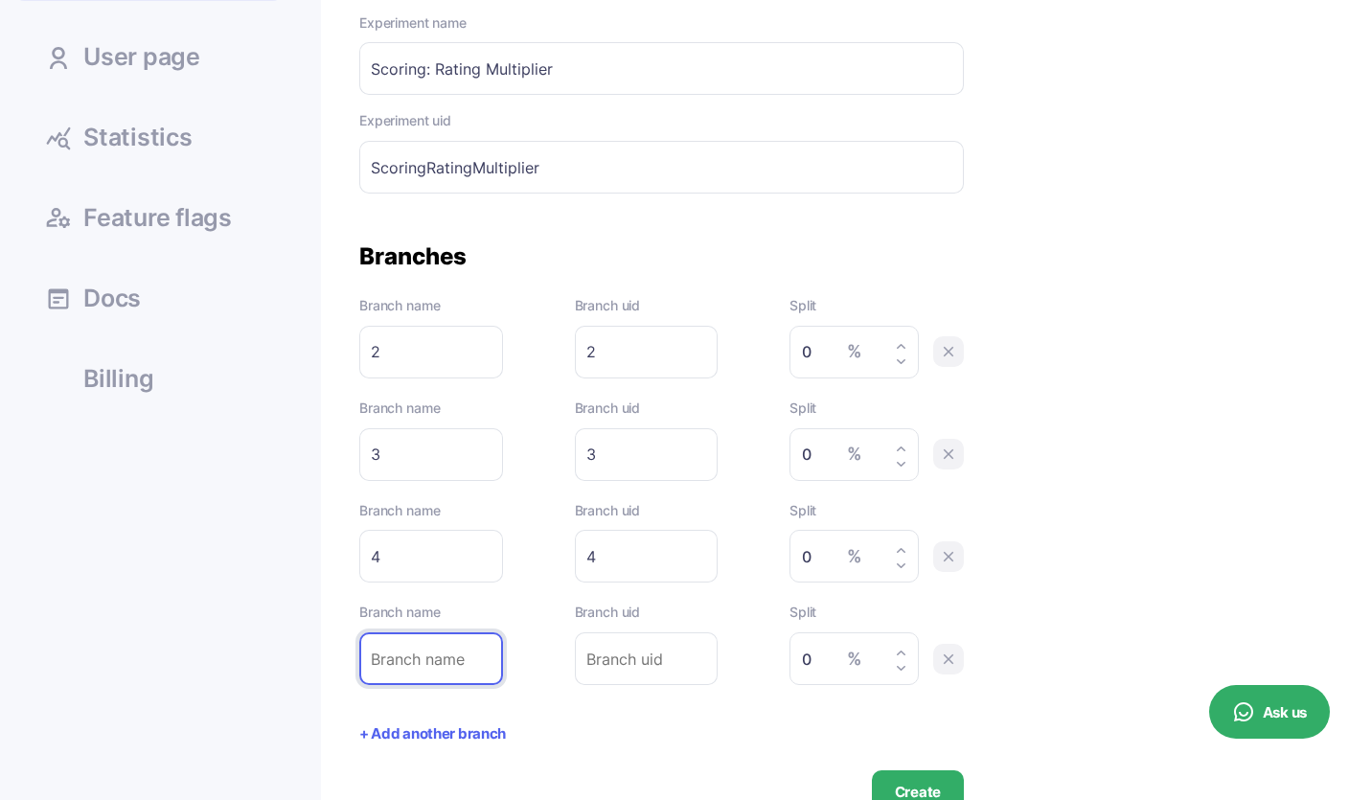
click at [413, 662] on input "text" at bounding box center [431, 658] width 144 height 53
type input "5"
click at [397, 728] on button "+ Add another branch" at bounding box center [432, 734] width 147 height 22
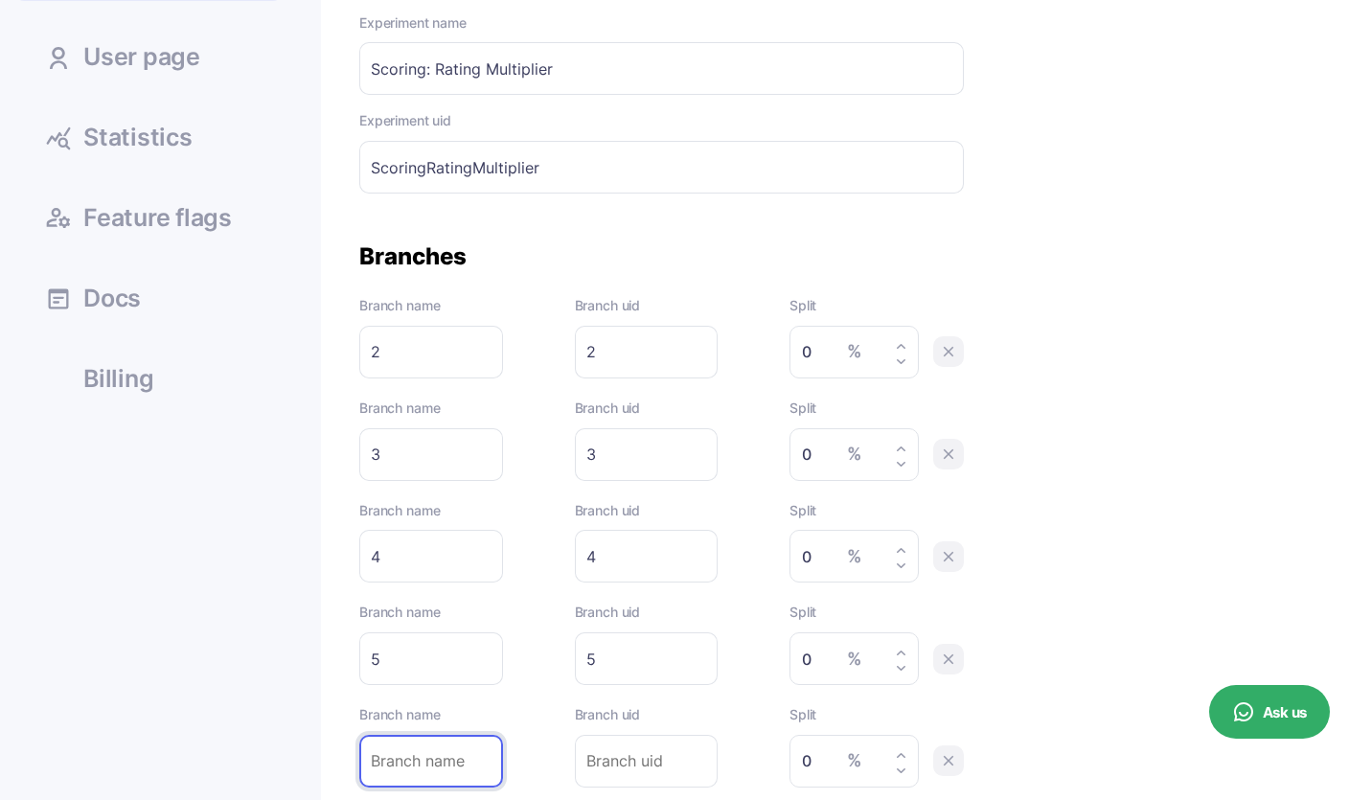
click at [403, 749] on input "text" at bounding box center [431, 761] width 144 height 53
type input "6"
click at [1093, 518] on div "Create a new experiment Experiment name Scoring: Rating Multiplier Please enter…" at bounding box center [846, 436] width 975 height 957
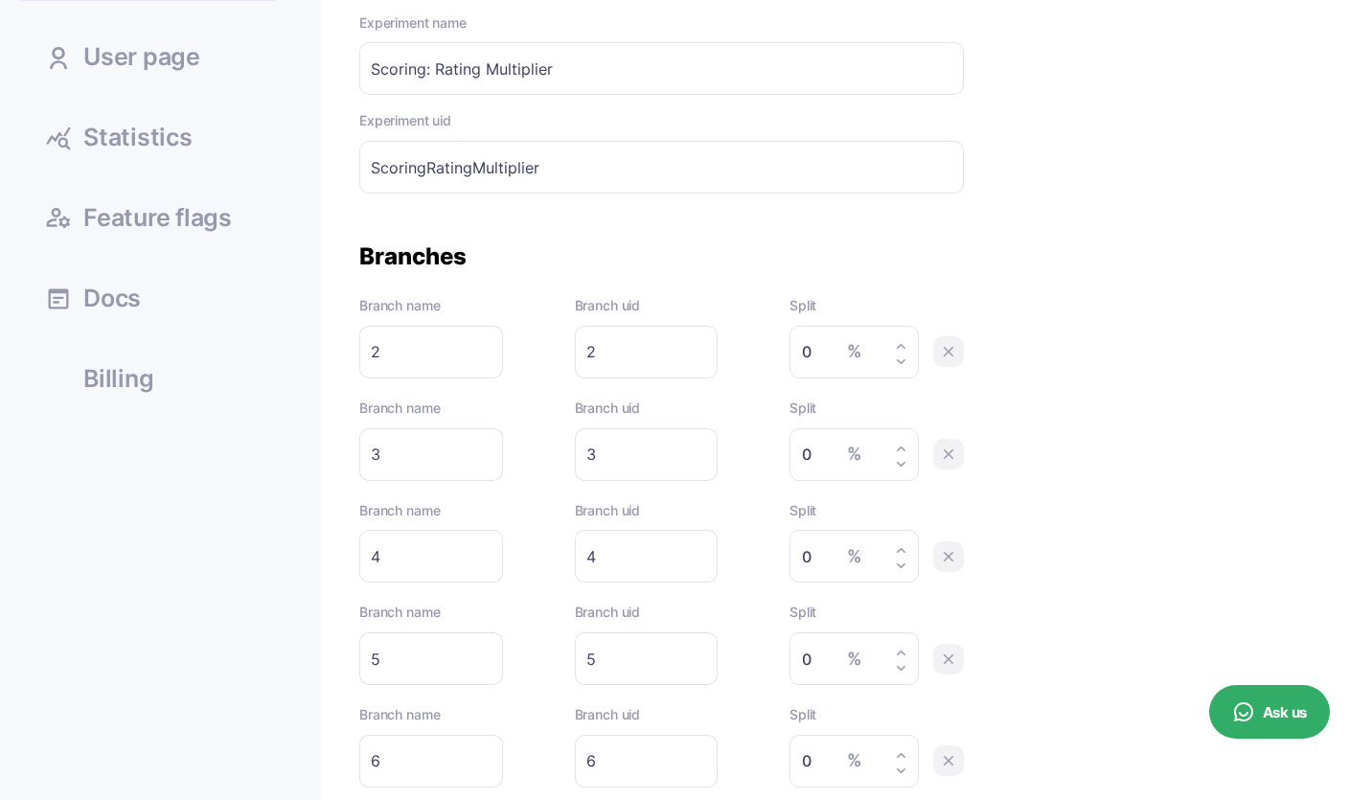
click at [820, 348] on input "0" at bounding box center [849, 352] width 94 height 28
type input "20"
click at [806, 567] on input "0" at bounding box center [849, 556] width 94 height 28
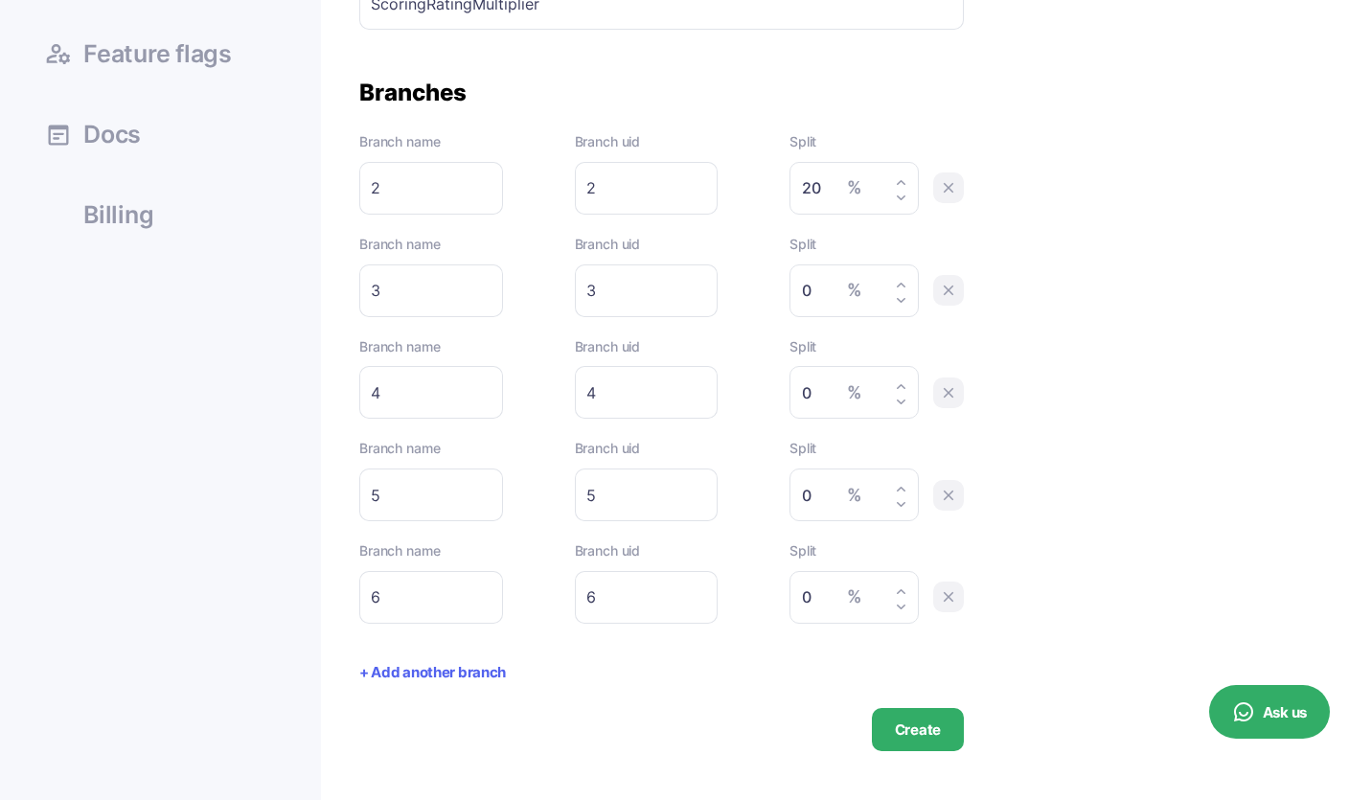
scroll to position [543, 0]
type input "20"
click at [808, 488] on input "0" at bounding box center [849, 492] width 94 height 28
type input "20"
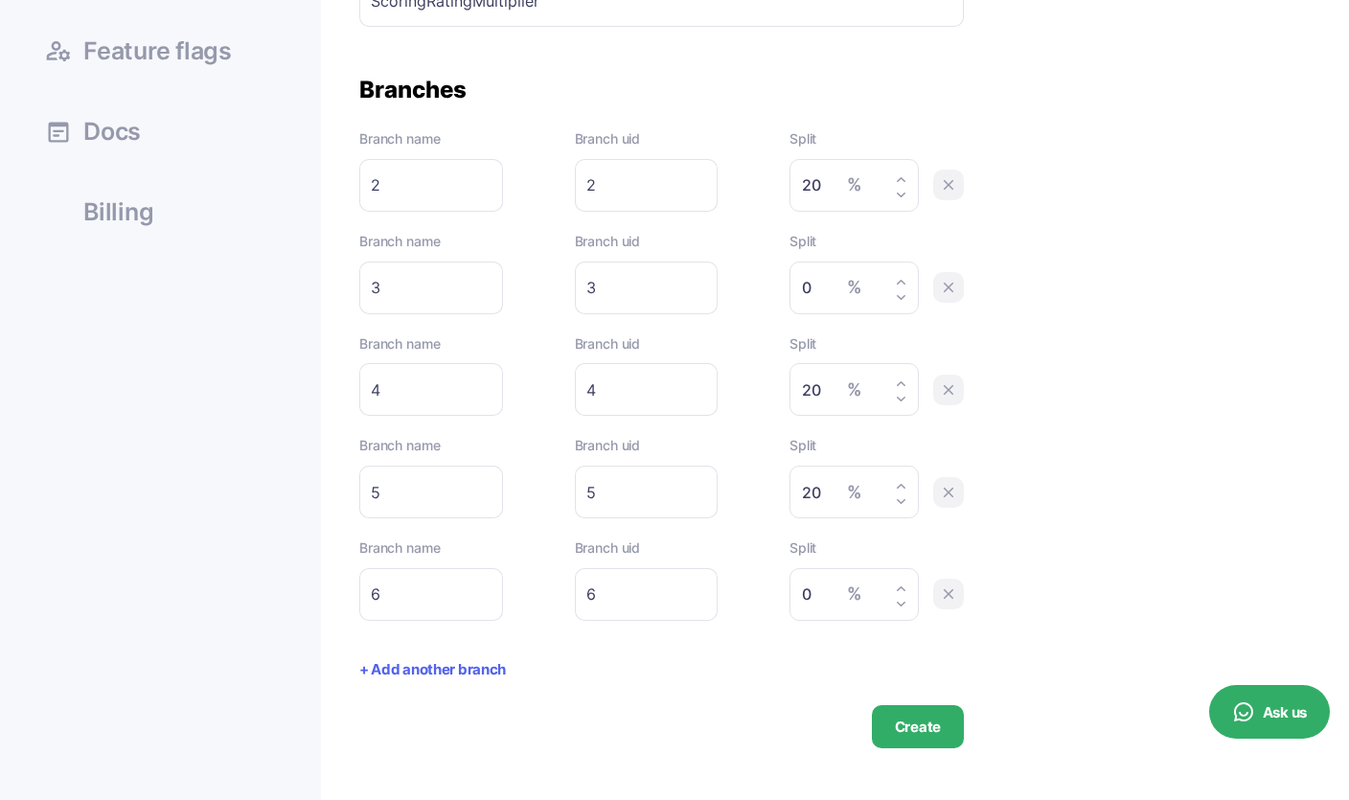
click at [813, 182] on input "20" at bounding box center [849, 185] width 94 height 28
type input "15"
click at [817, 397] on input "20" at bounding box center [849, 389] width 94 height 28
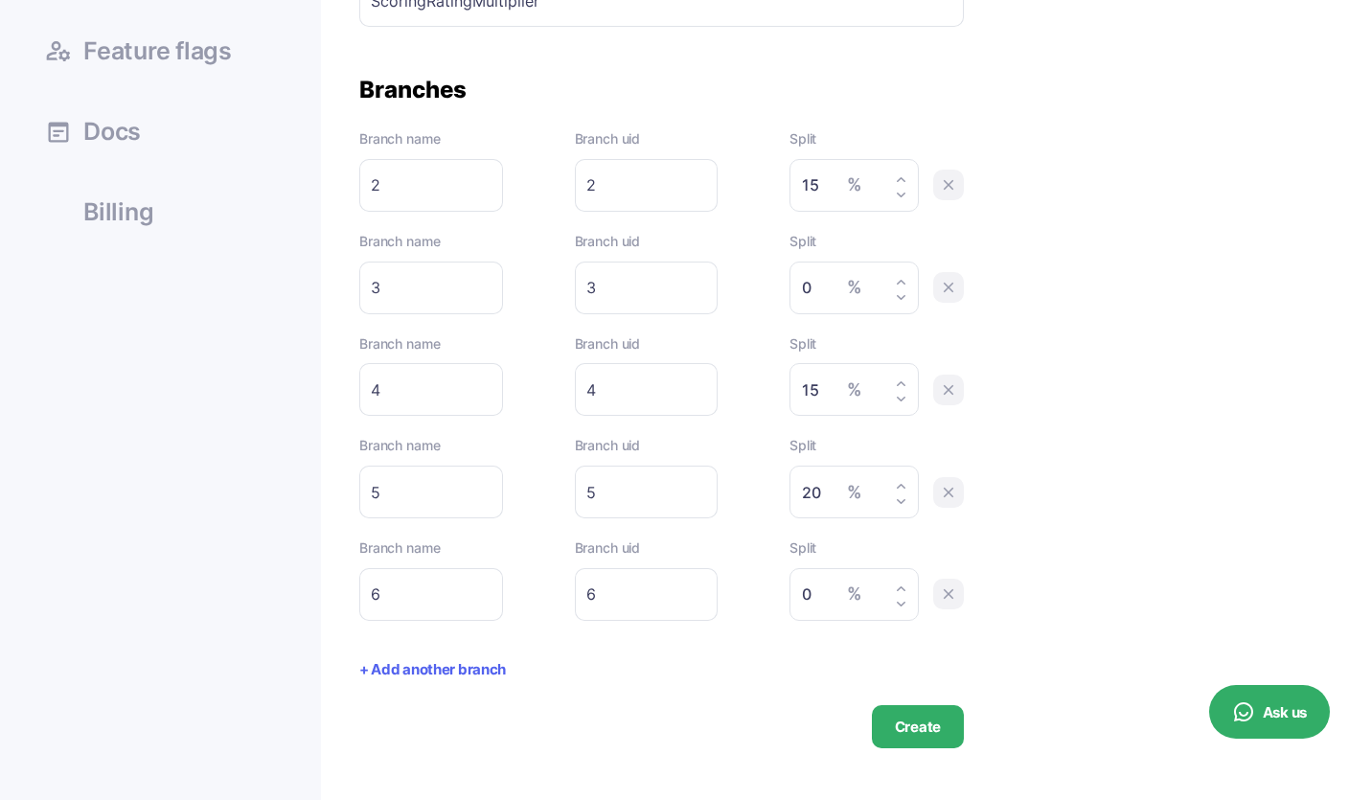
type input "15"
click at [821, 483] on input "20" at bounding box center [849, 492] width 94 height 28
type input "15"
click at [814, 594] on input "0" at bounding box center [849, 594] width 94 height 28
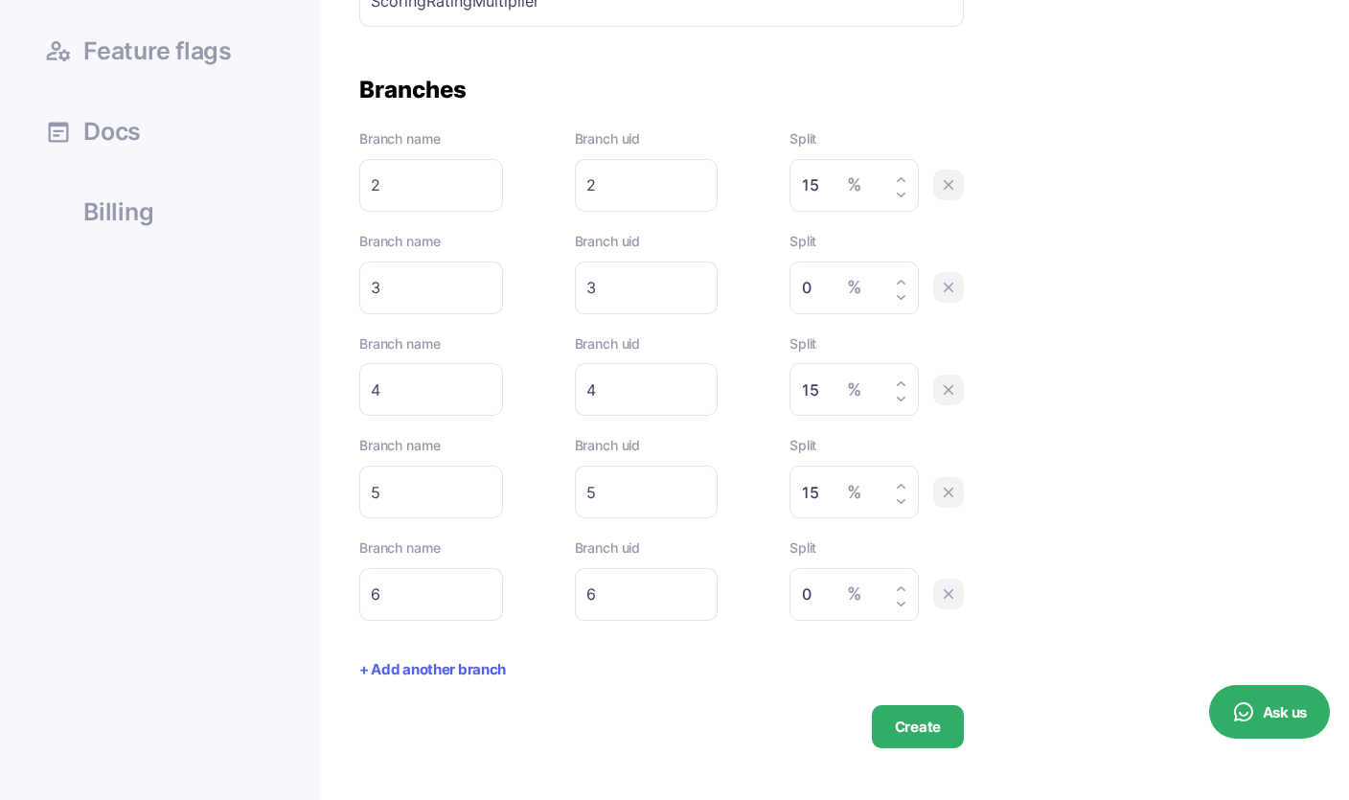
click at [814, 594] on input "0" at bounding box center [849, 594] width 94 height 28
type input "15"
click at [813, 295] on input "0" at bounding box center [849, 288] width 94 height 28
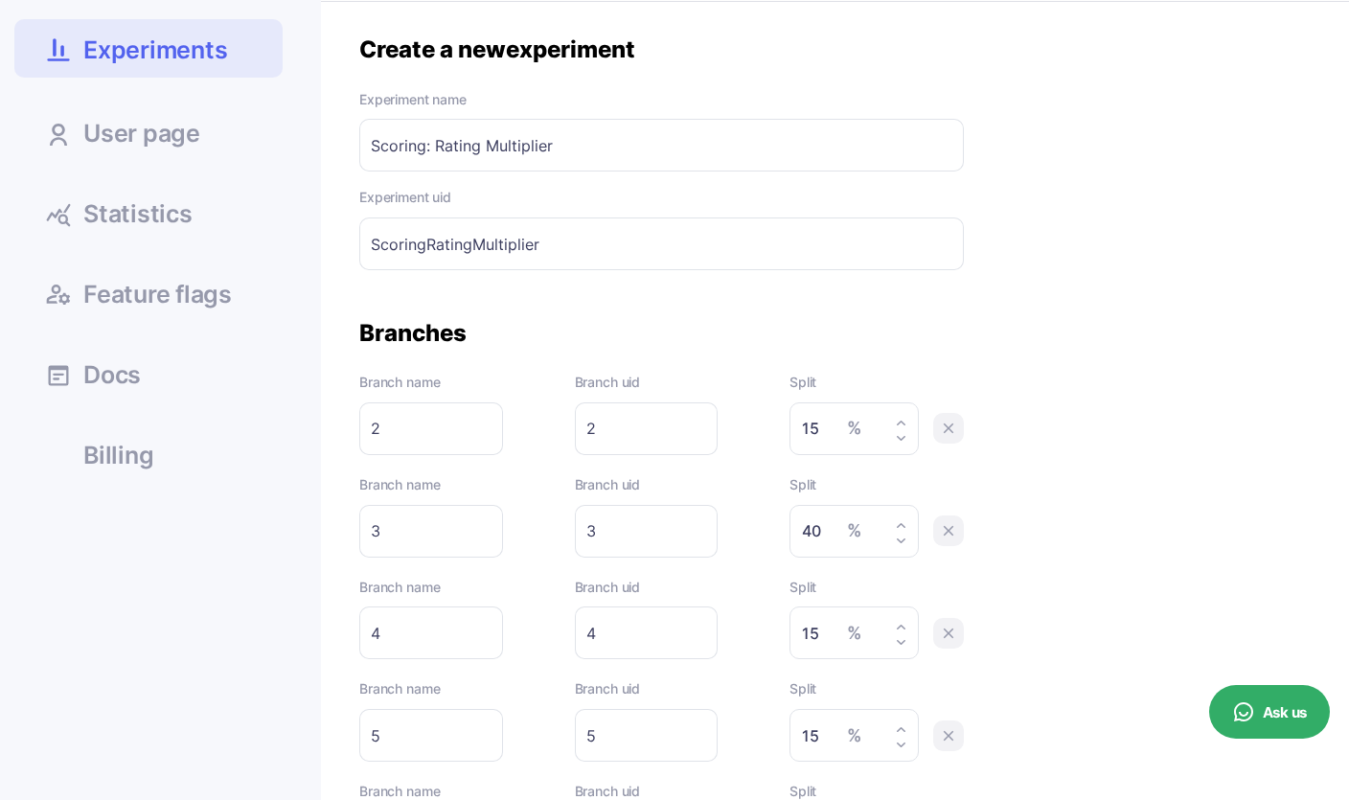
scroll to position [292, 0]
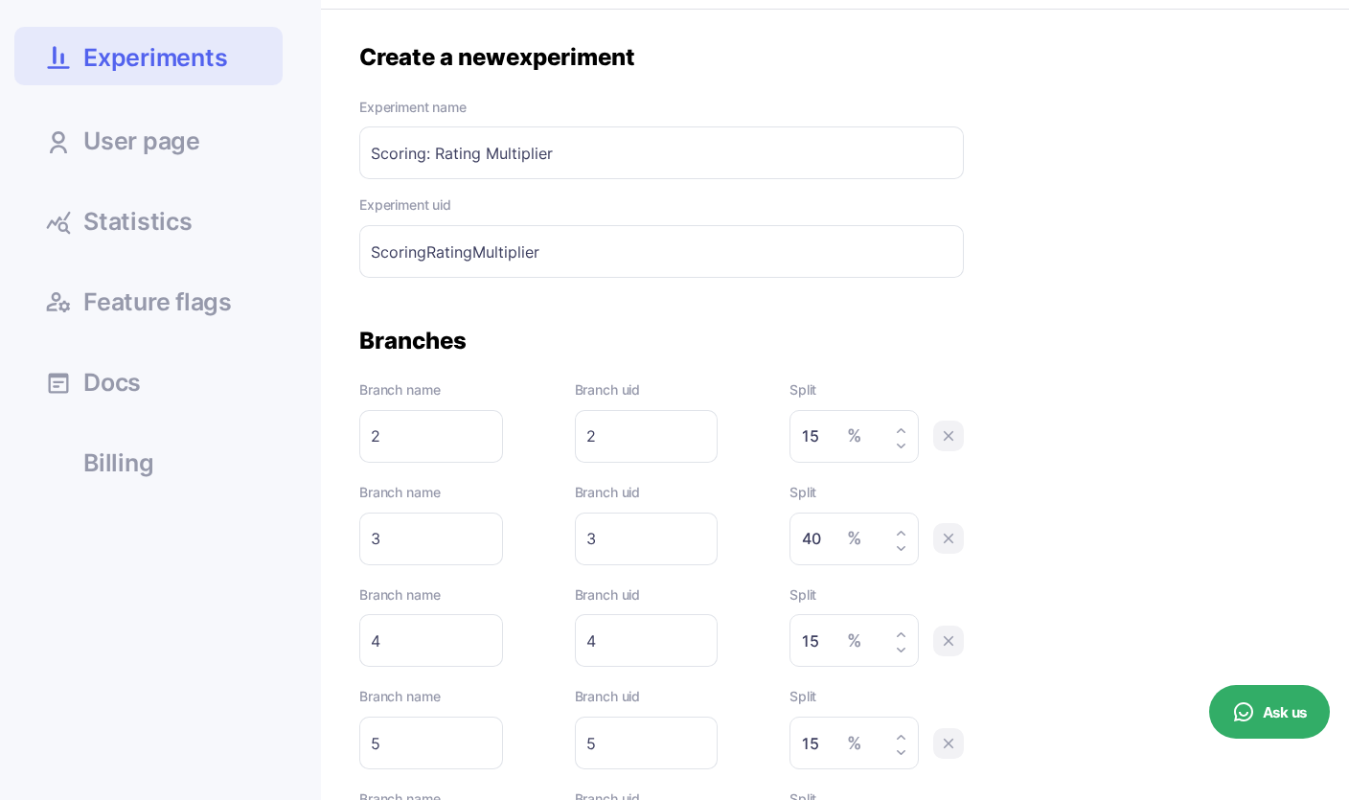
type input "40"
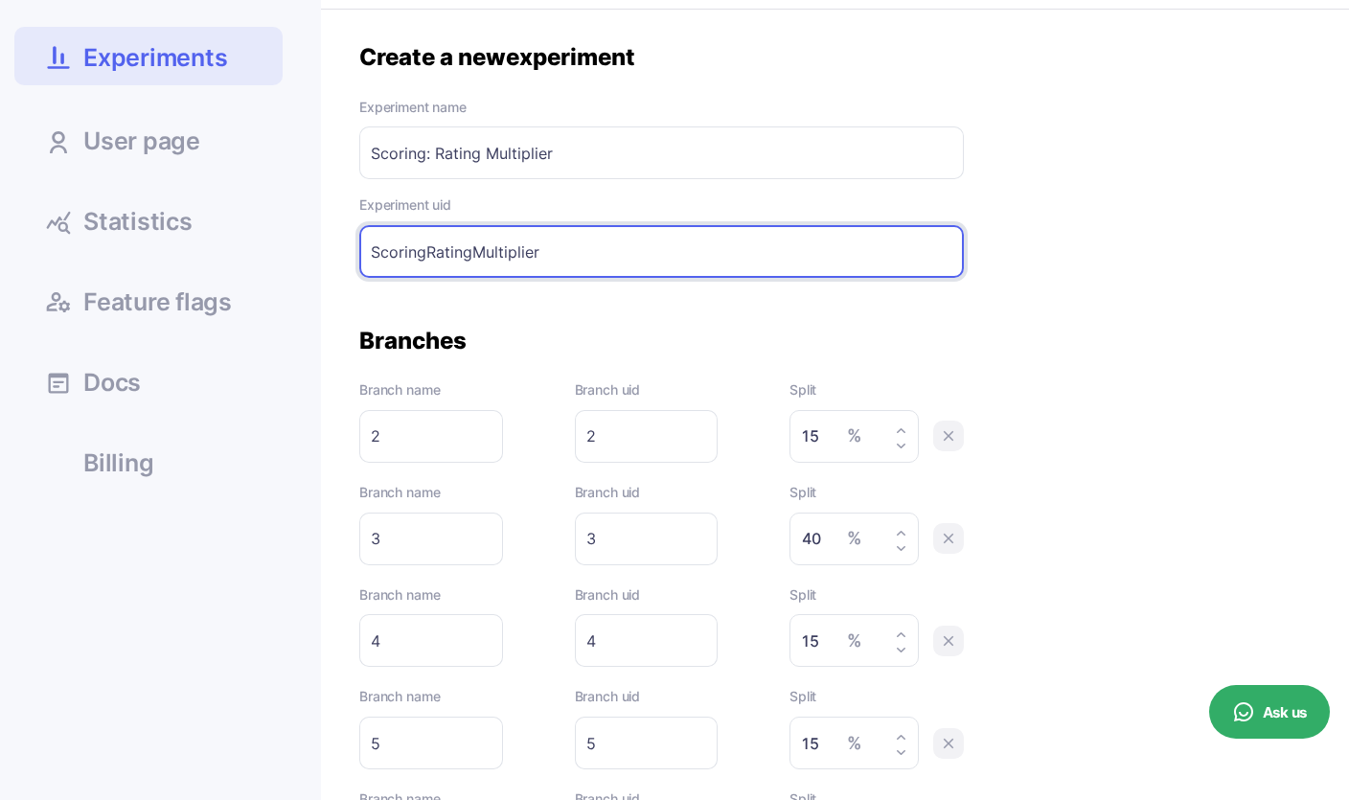
click at [465, 272] on input "ScoringRatingMultiplier" at bounding box center [661, 251] width 604 height 53
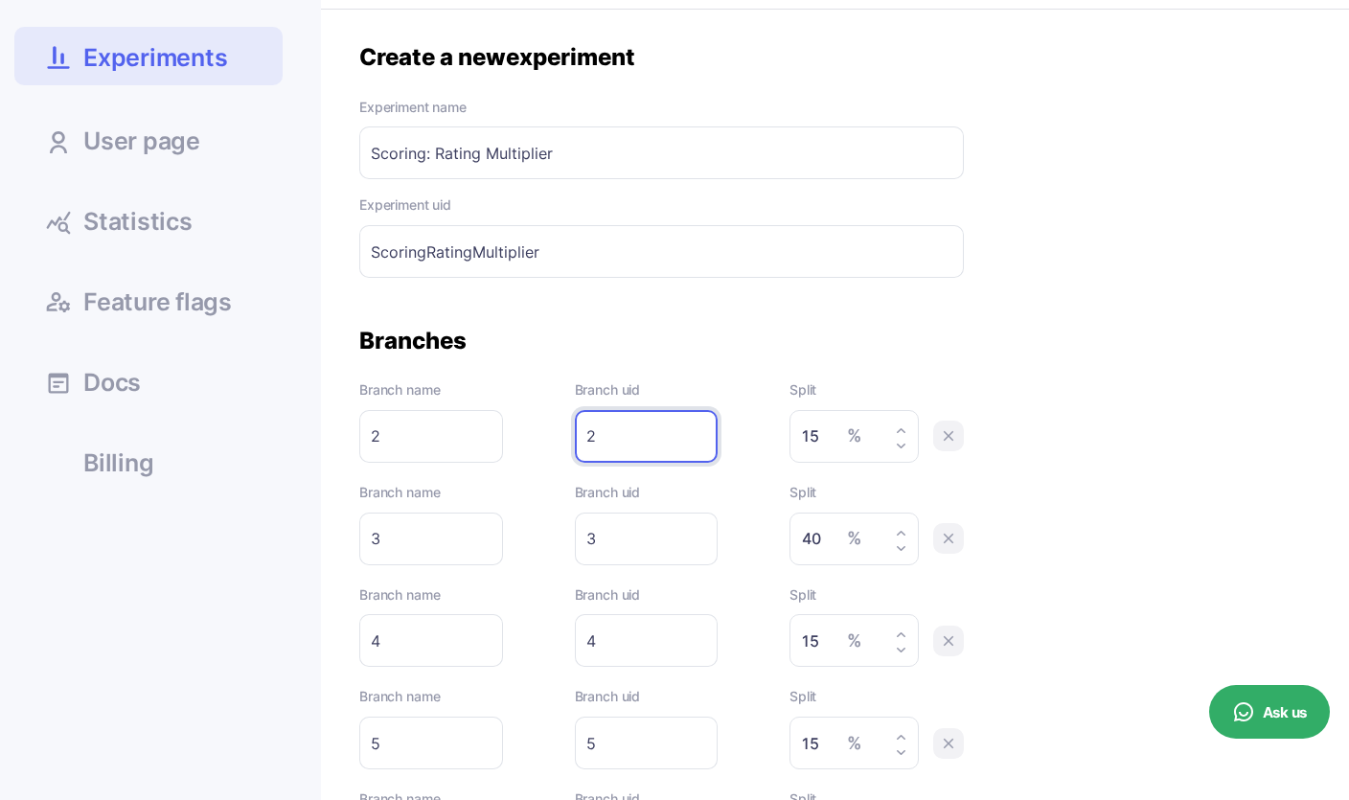
click at [590, 433] on input "2" at bounding box center [647, 436] width 144 height 53
paste input "ScoringRatingMultiplier"
type input "ScoringRatingMultiplier2"
click at [589, 548] on input "3" at bounding box center [647, 538] width 144 height 53
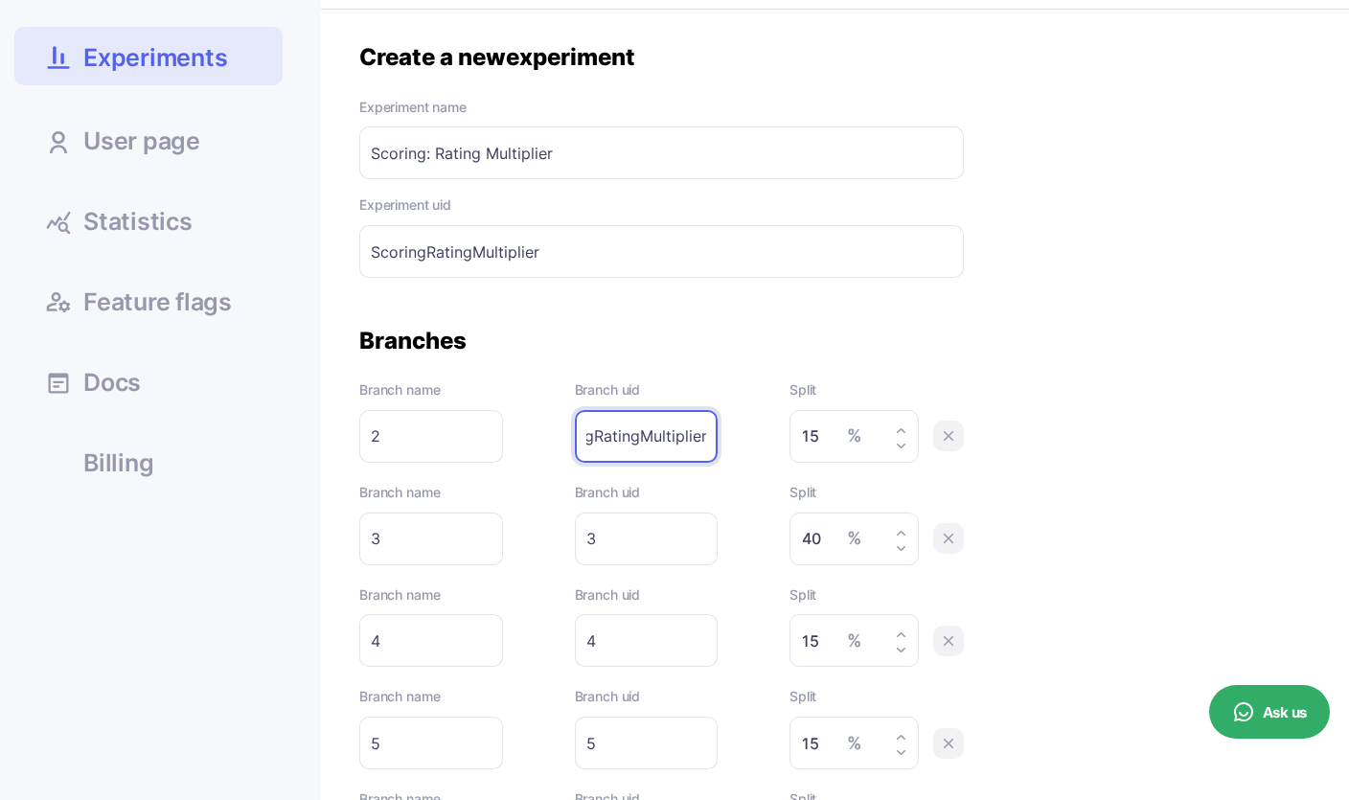
scroll to position [0, 0]
paste input "ScoringRatingMultiplier"
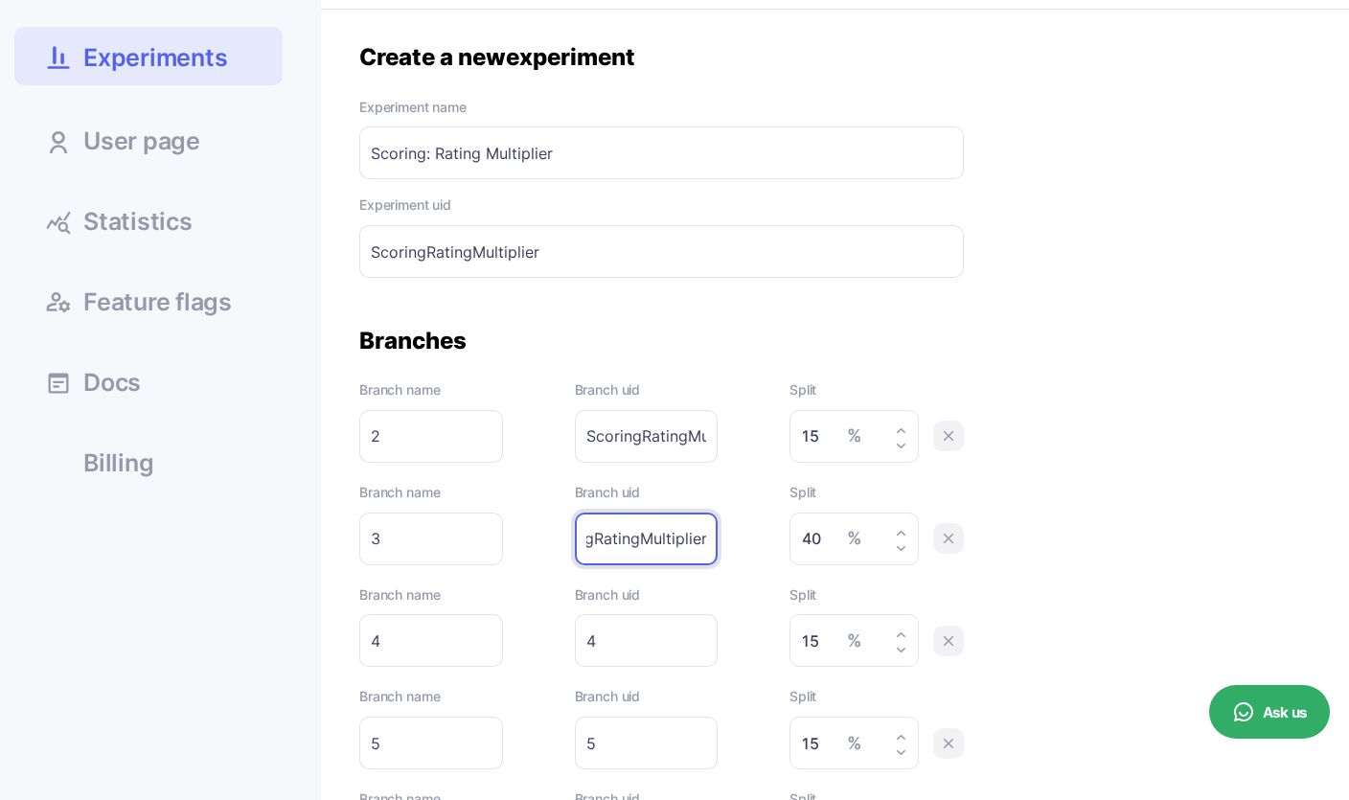
scroll to position [0, 57]
type input "ScoringRatingMultiplier3"
click at [589, 647] on input "4" at bounding box center [647, 640] width 144 height 53
paste input "ScoringRatingMultiplier"
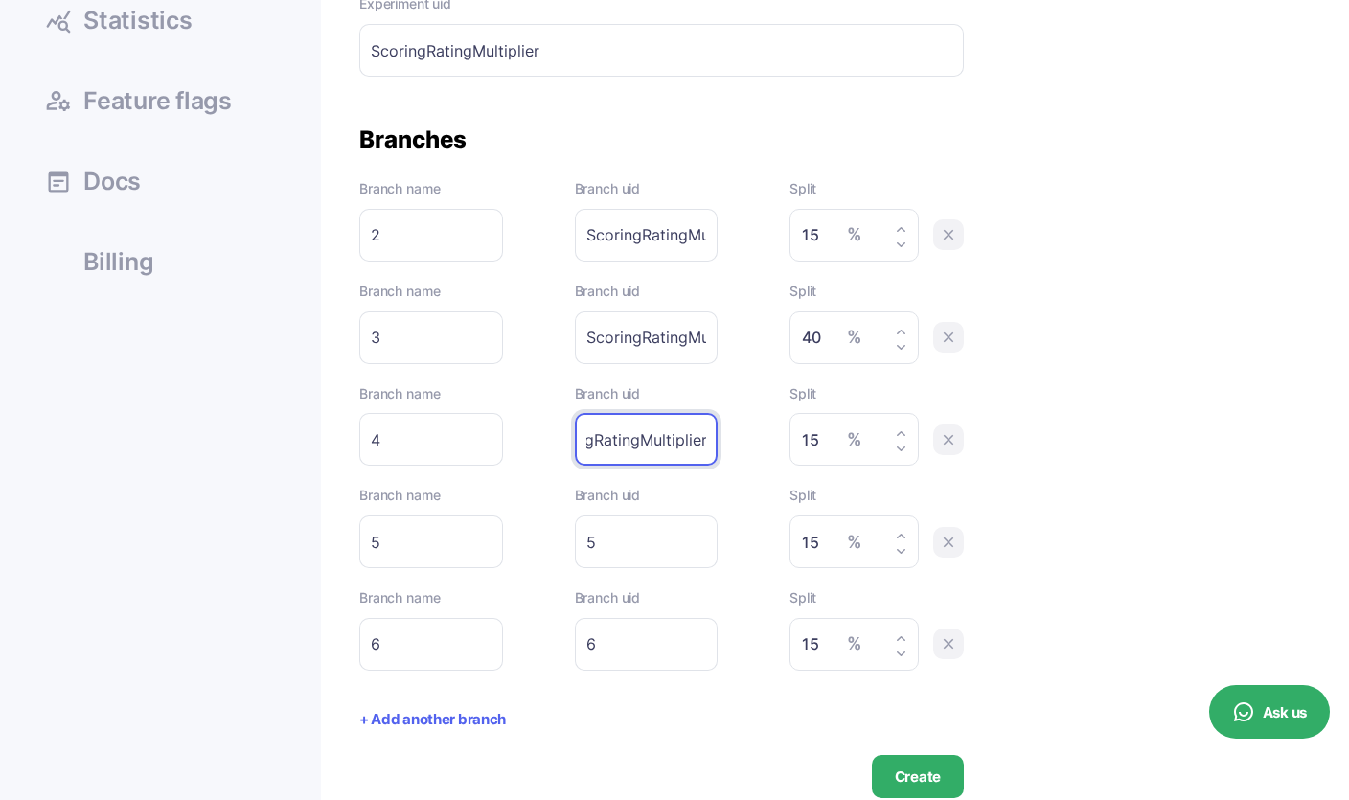
scroll to position [495, 0]
type input "ScoringRatingMultiplier4"
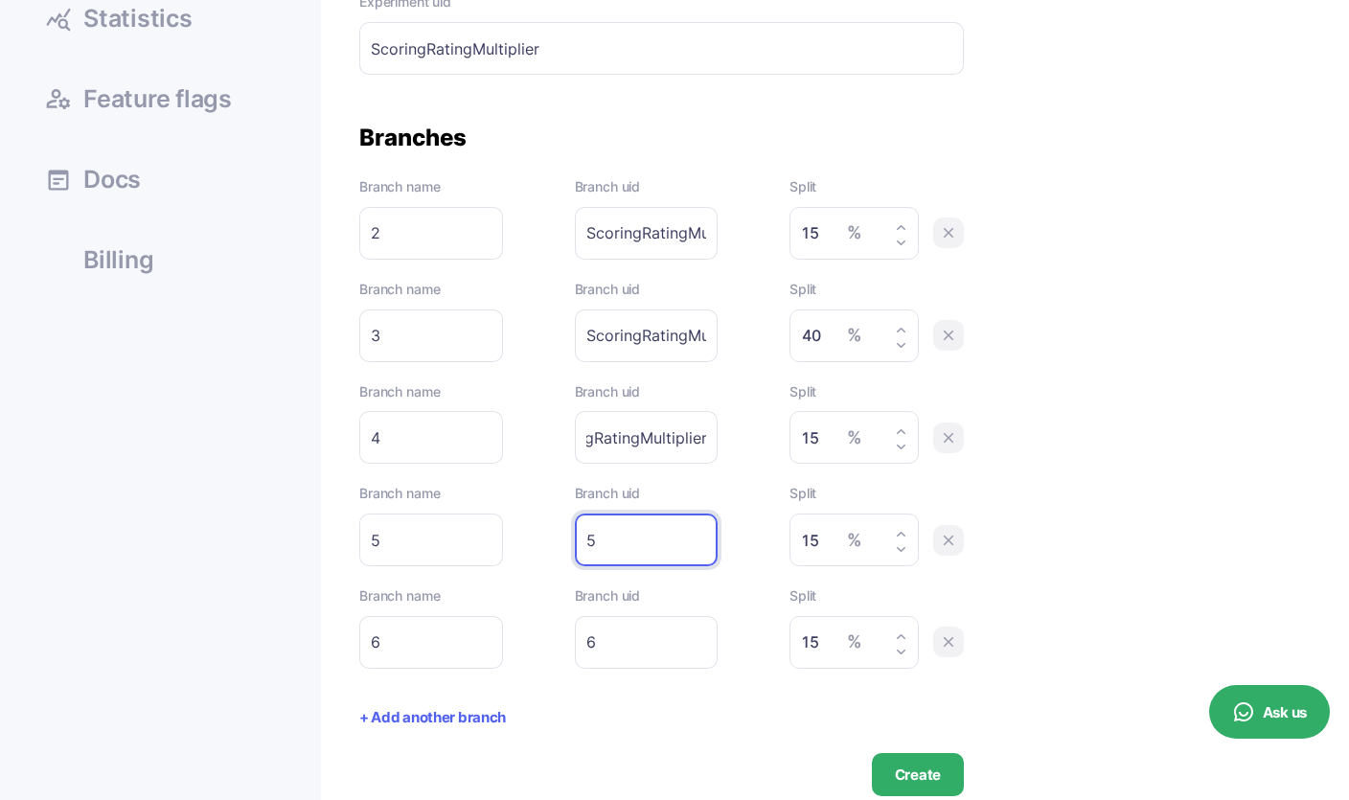
click at [589, 535] on input "5" at bounding box center [647, 539] width 144 height 53
paste input "ScoringRatingMultiplier"
type input "ScoringRatingMultiplier5"
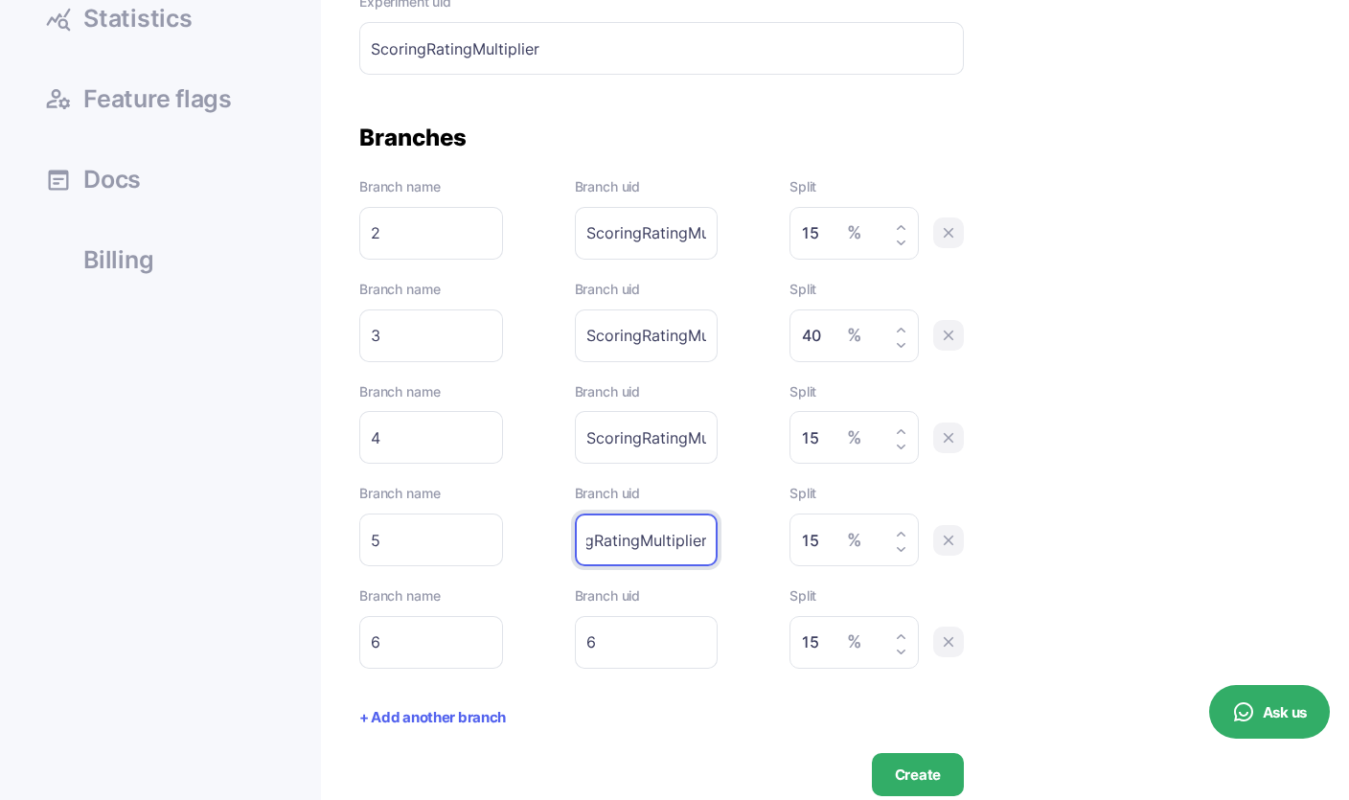
click at [590, 639] on input "6" at bounding box center [647, 642] width 144 height 53
paste input "ScoringRatingMultiplier"
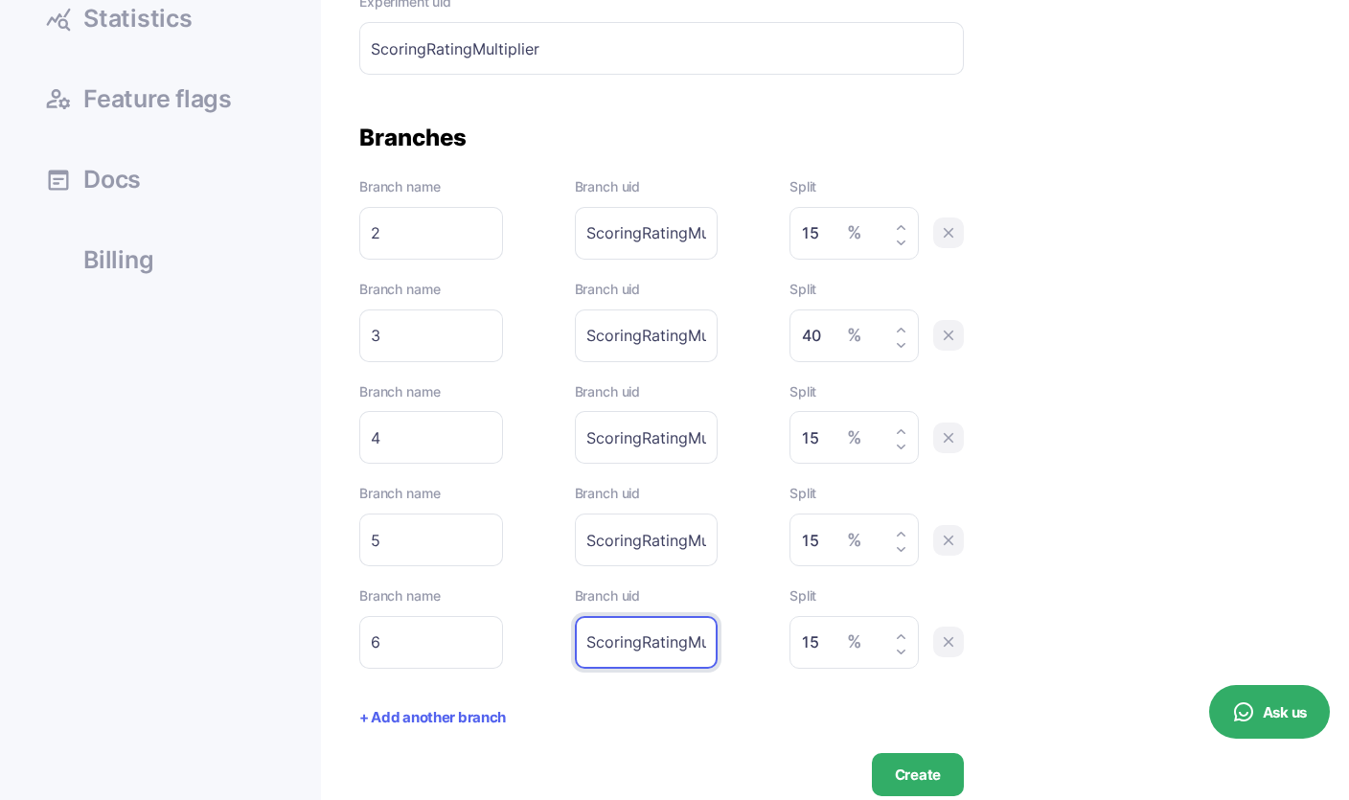
scroll to position [0, 48]
type input "ScoringRatingMultiplier6"
click at [958, 764] on button "Create" at bounding box center [918, 774] width 92 height 43
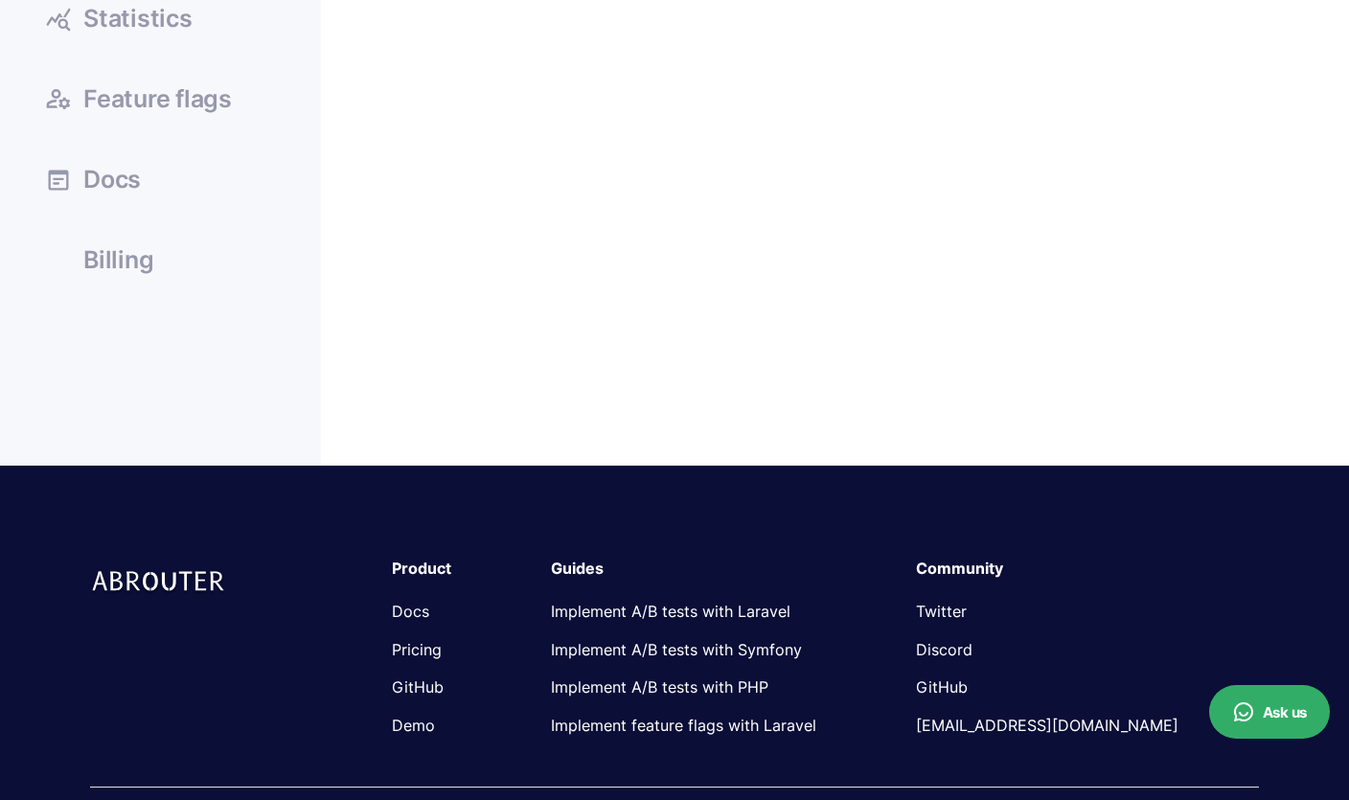
click at [1043, 400] on div "Experiments User page Statistics" at bounding box center [674, 39] width 1320 height 852
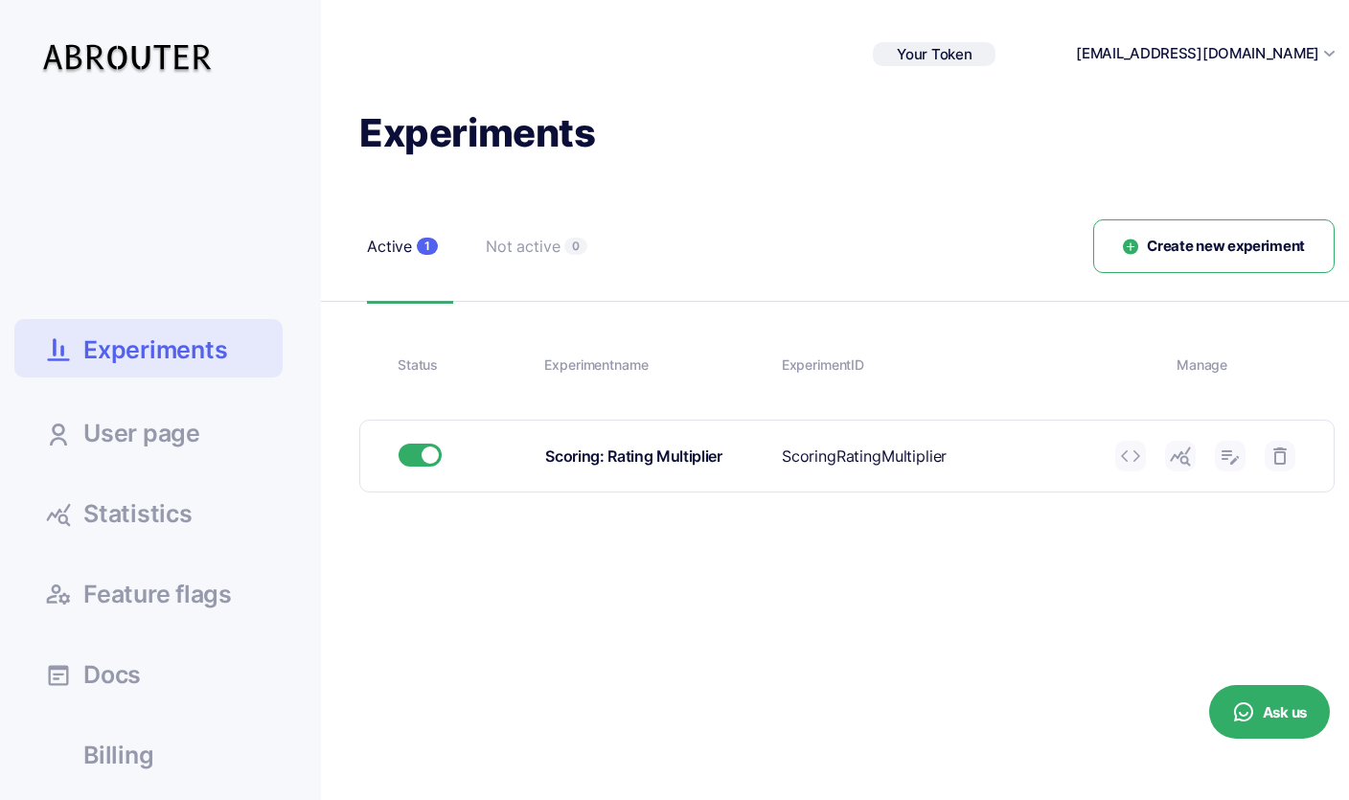
click at [169, 518] on span "Statistics" at bounding box center [137, 514] width 109 height 24
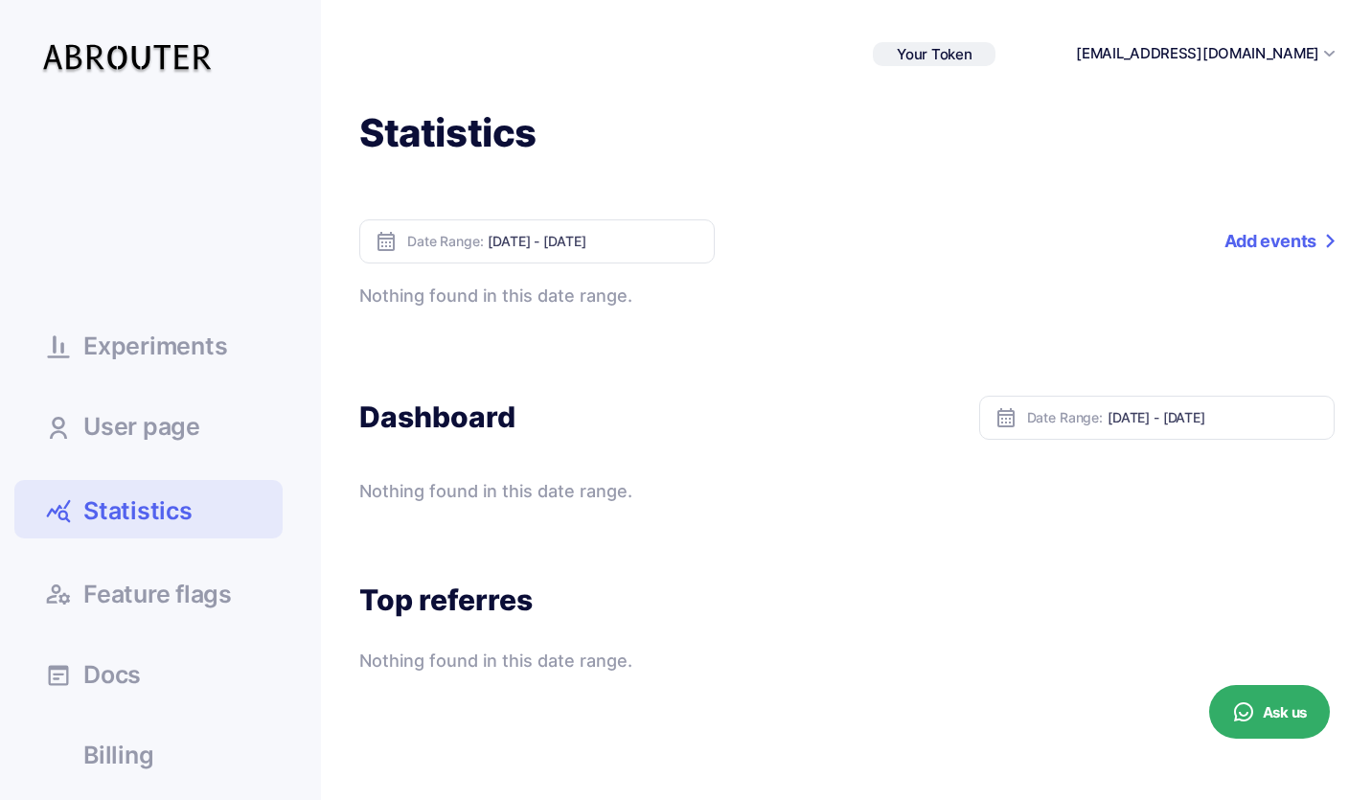
click at [971, 55] on span "Your Token" at bounding box center [934, 54] width 75 height 18
click at [1002, 83] on icon at bounding box center [992, 84] width 19 height 11
